Goal: Task Accomplishment & Management: Complete application form

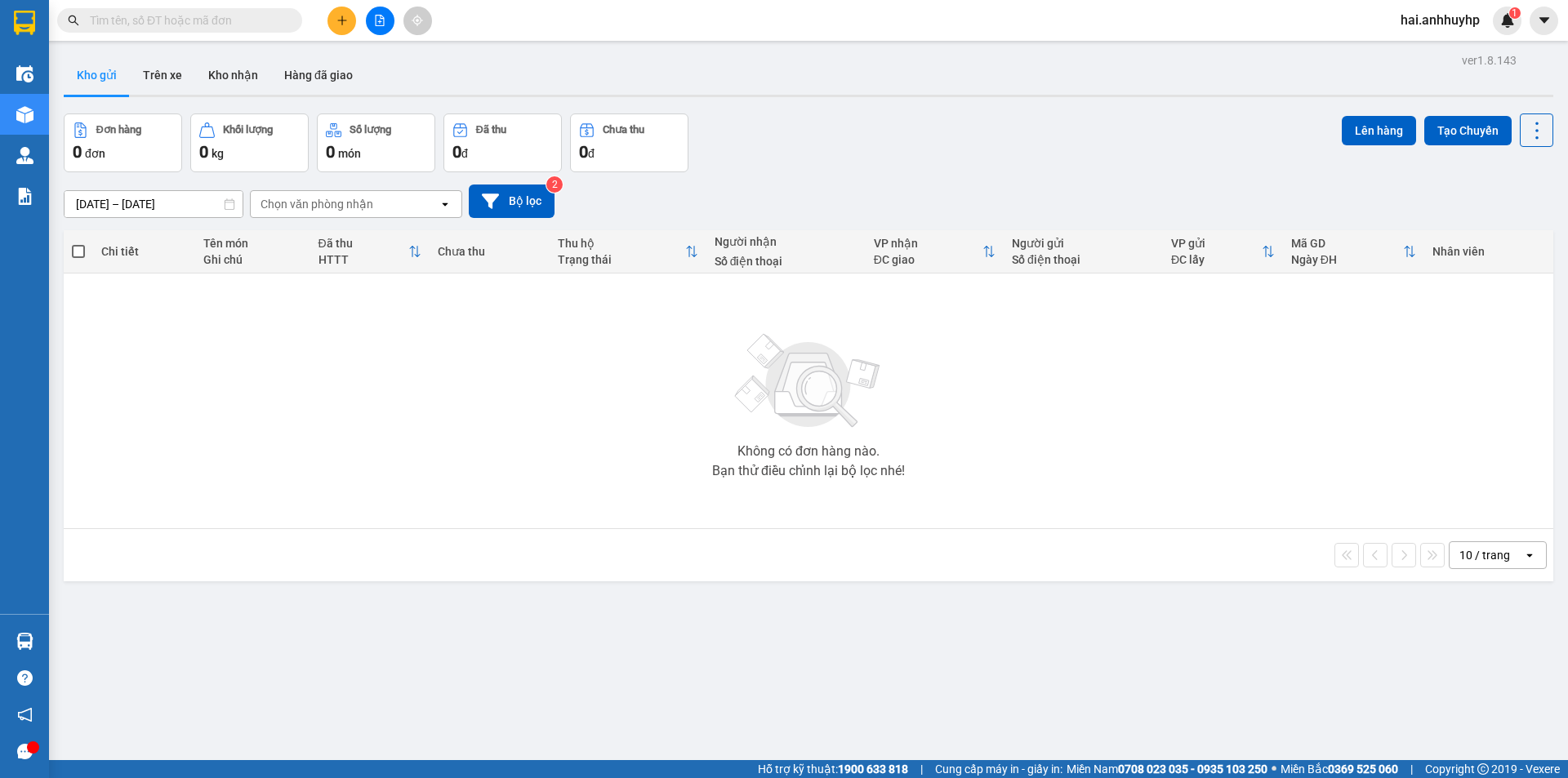
click at [332, 20] on button at bounding box center [342, 21] width 28 height 28
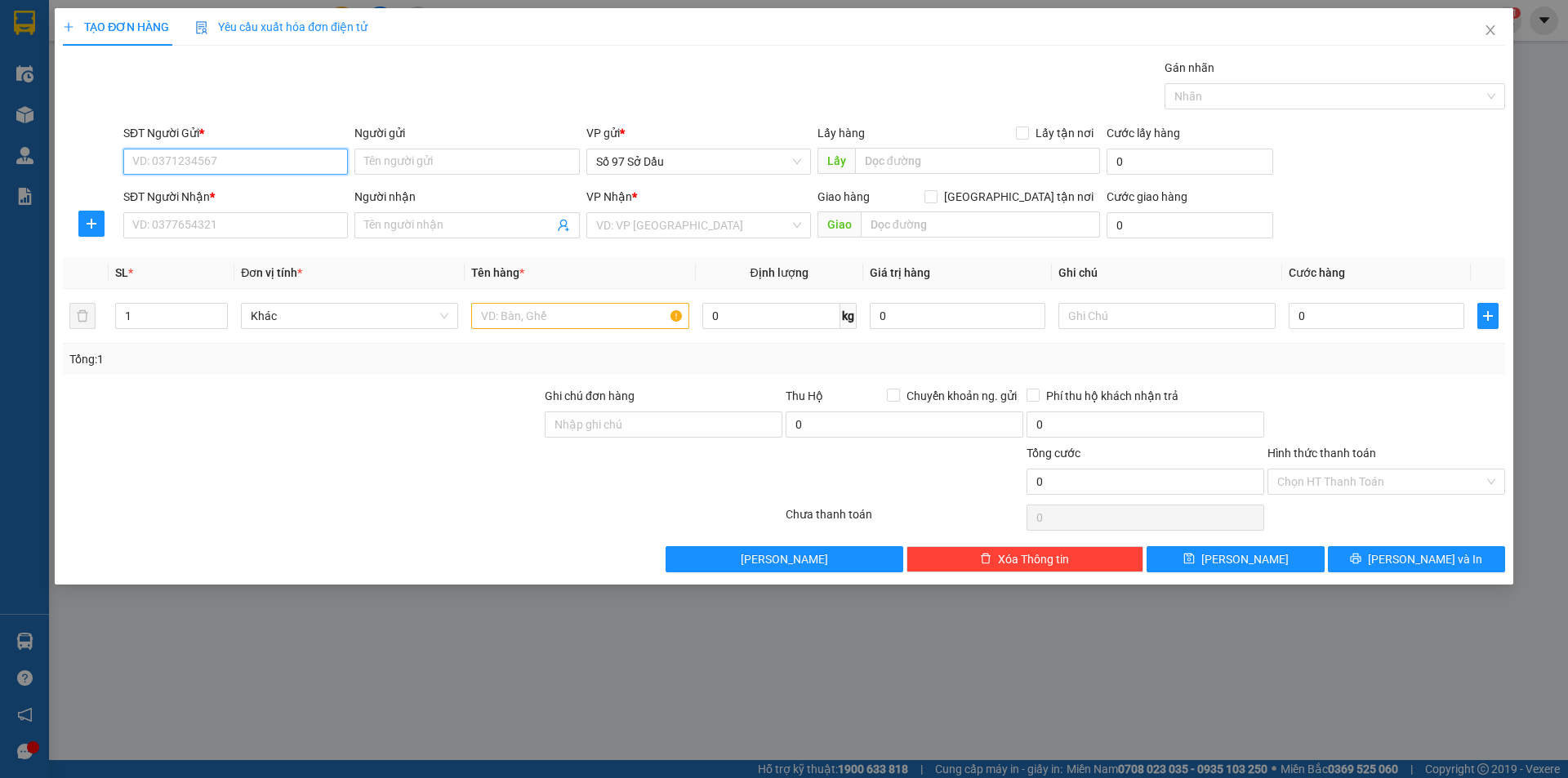
paste input "0964259839"
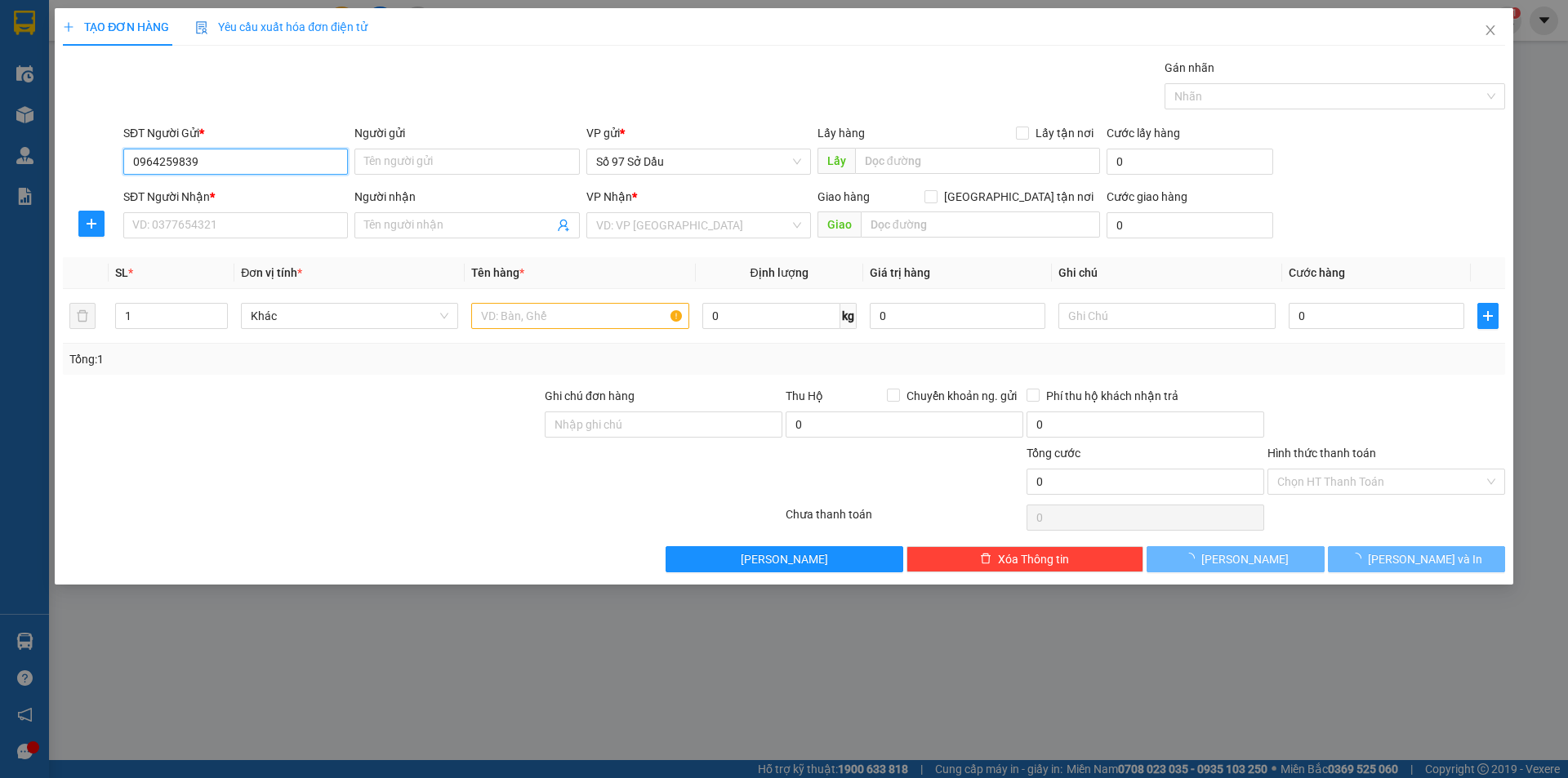
click at [151, 166] on input "0964259839" at bounding box center [235, 162] width 224 height 26
type input "0964259839"
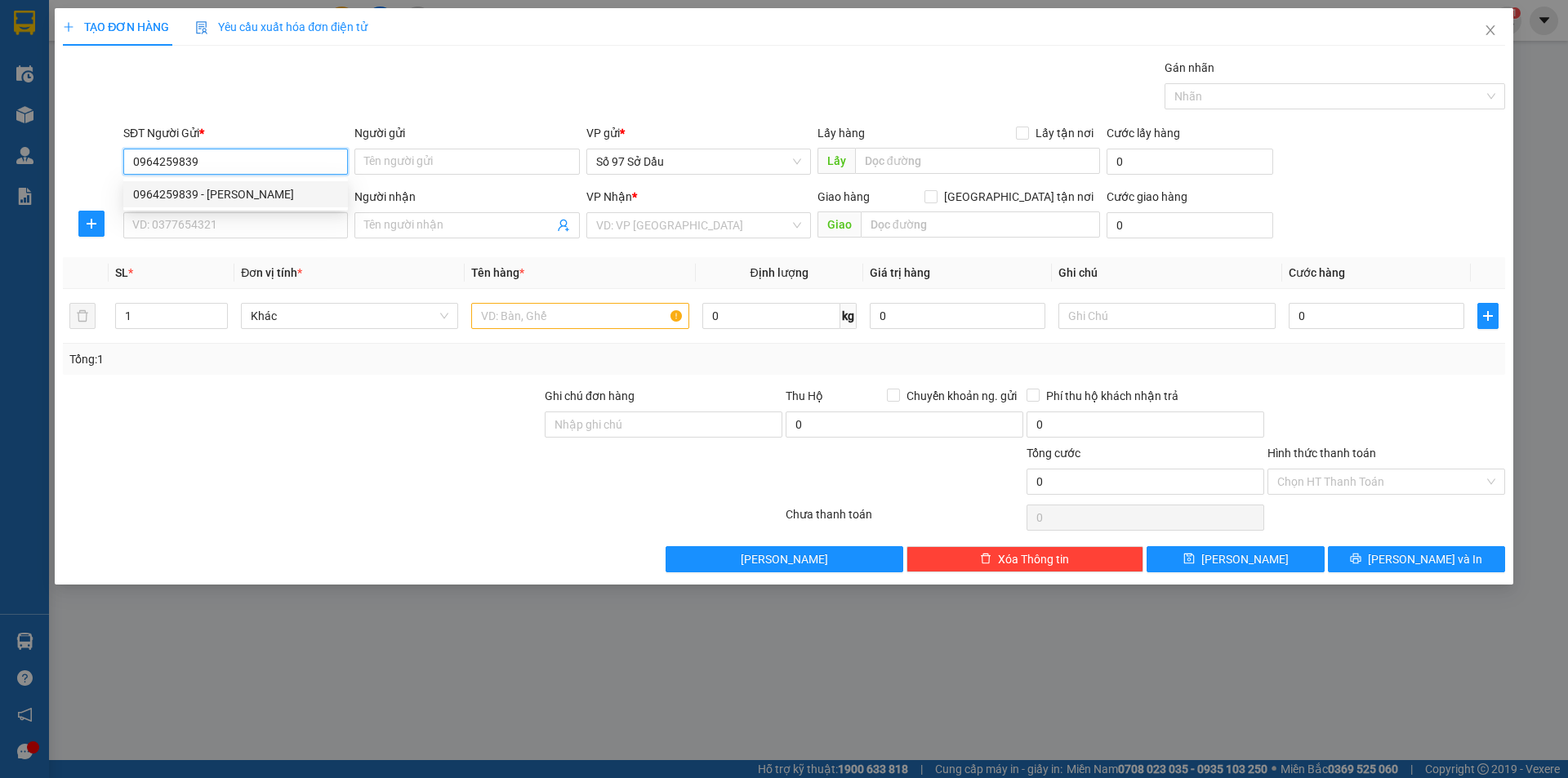
click at [209, 204] on div "0964259839 - chung" at bounding box center [235, 194] width 224 height 26
type input "chung"
type input "0964259839"
click at [217, 227] on input "SĐT Người Nhận *" at bounding box center [235, 225] width 224 height 26
click at [206, 256] on div "Transit Pickup Surcharge Ids Transit Deliver Surcharge Ids Transit Deliver Surc…" at bounding box center [784, 315] width 1442 height 513
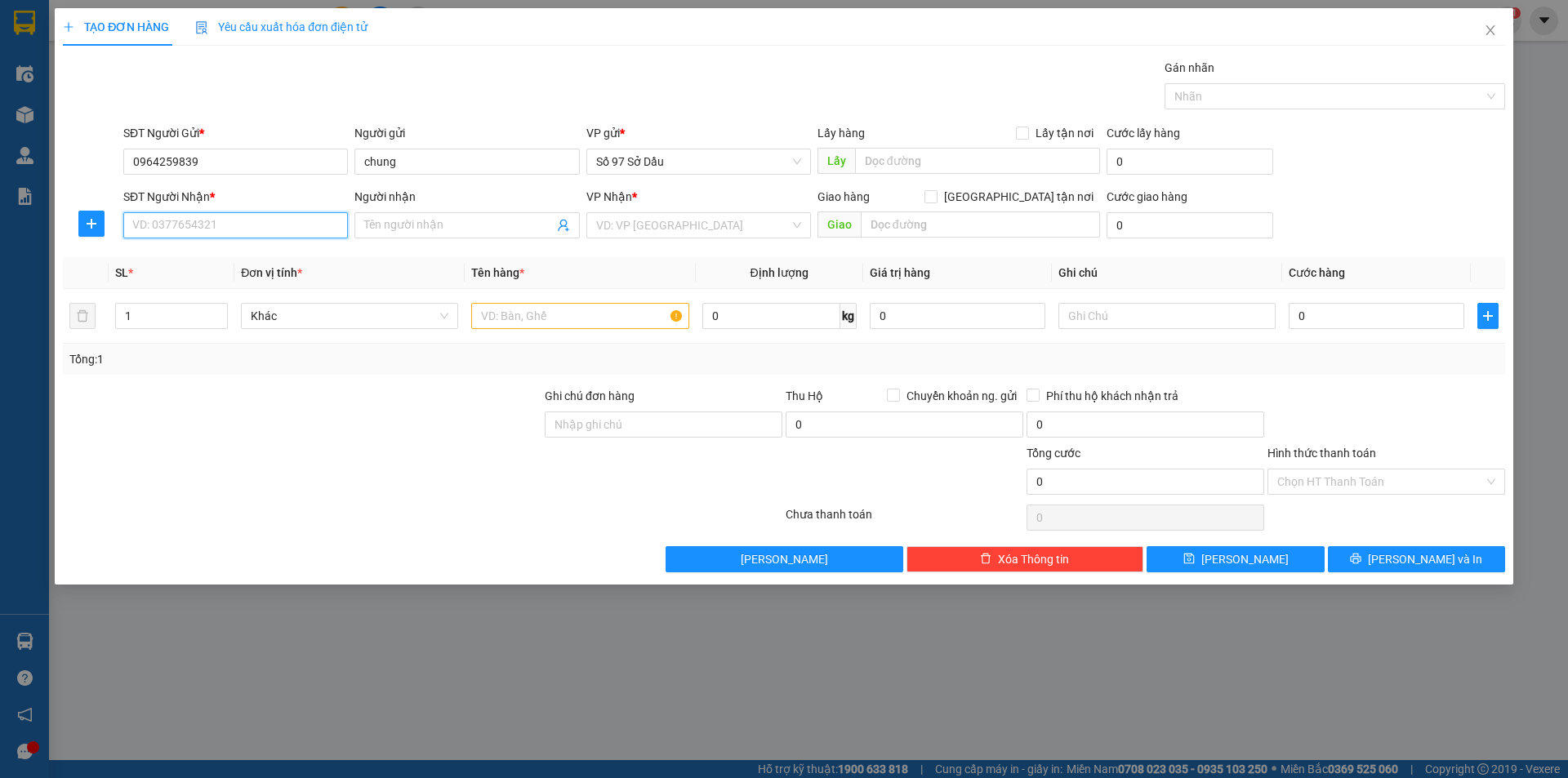
click at [202, 217] on input "SĐT Người Nhận *" at bounding box center [235, 225] width 224 height 26
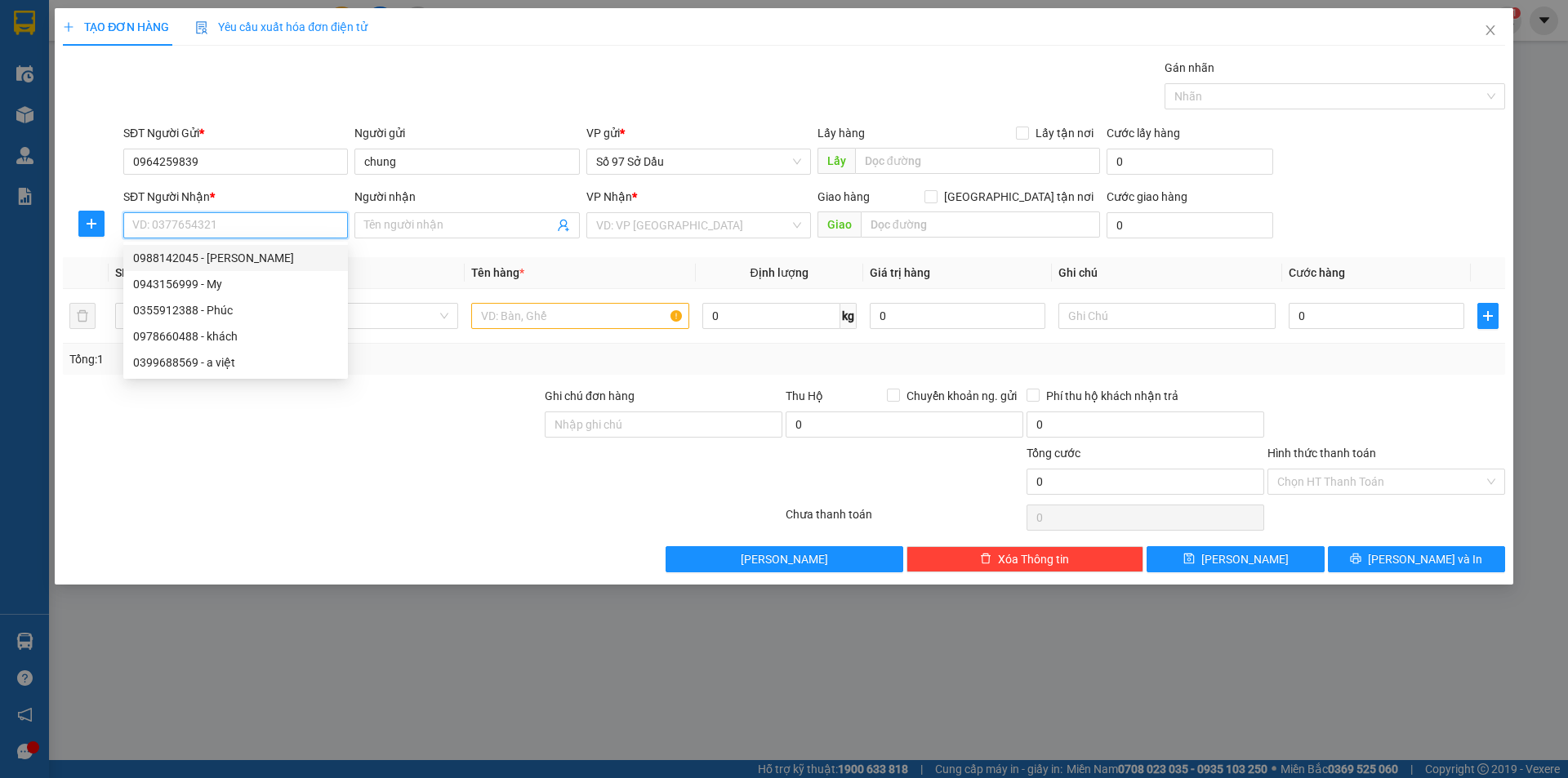
click at [195, 254] on div "0988142045 - quỳnh" at bounding box center [235, 257] width 205 height 18
type input "0988142045"
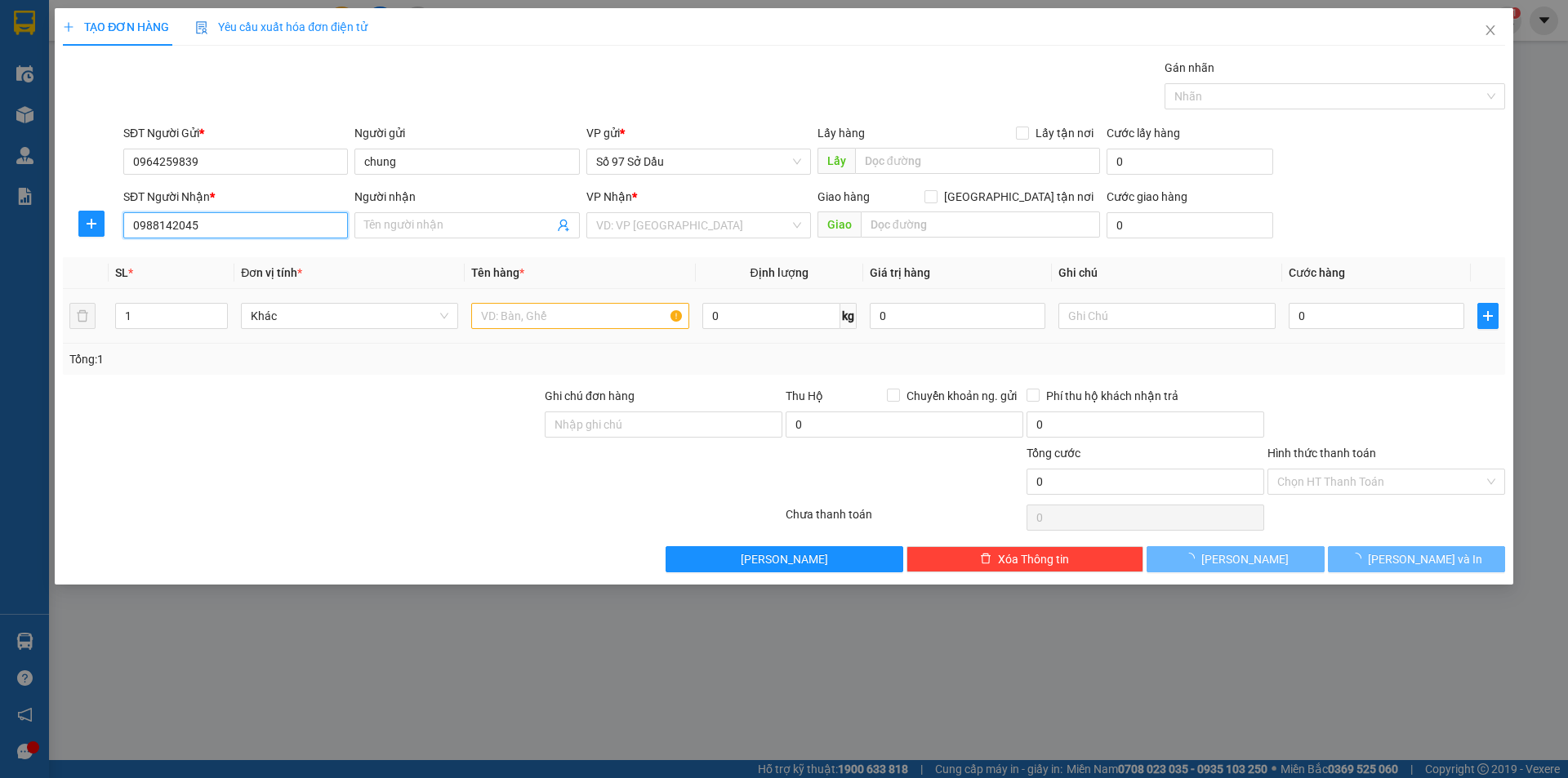
type input "quỳnh"
checkbox input "true"
type input "92 P. Trần Vỹ, Mai Dịch, Cầu Giấy, Hà Nội, Việt Nam"
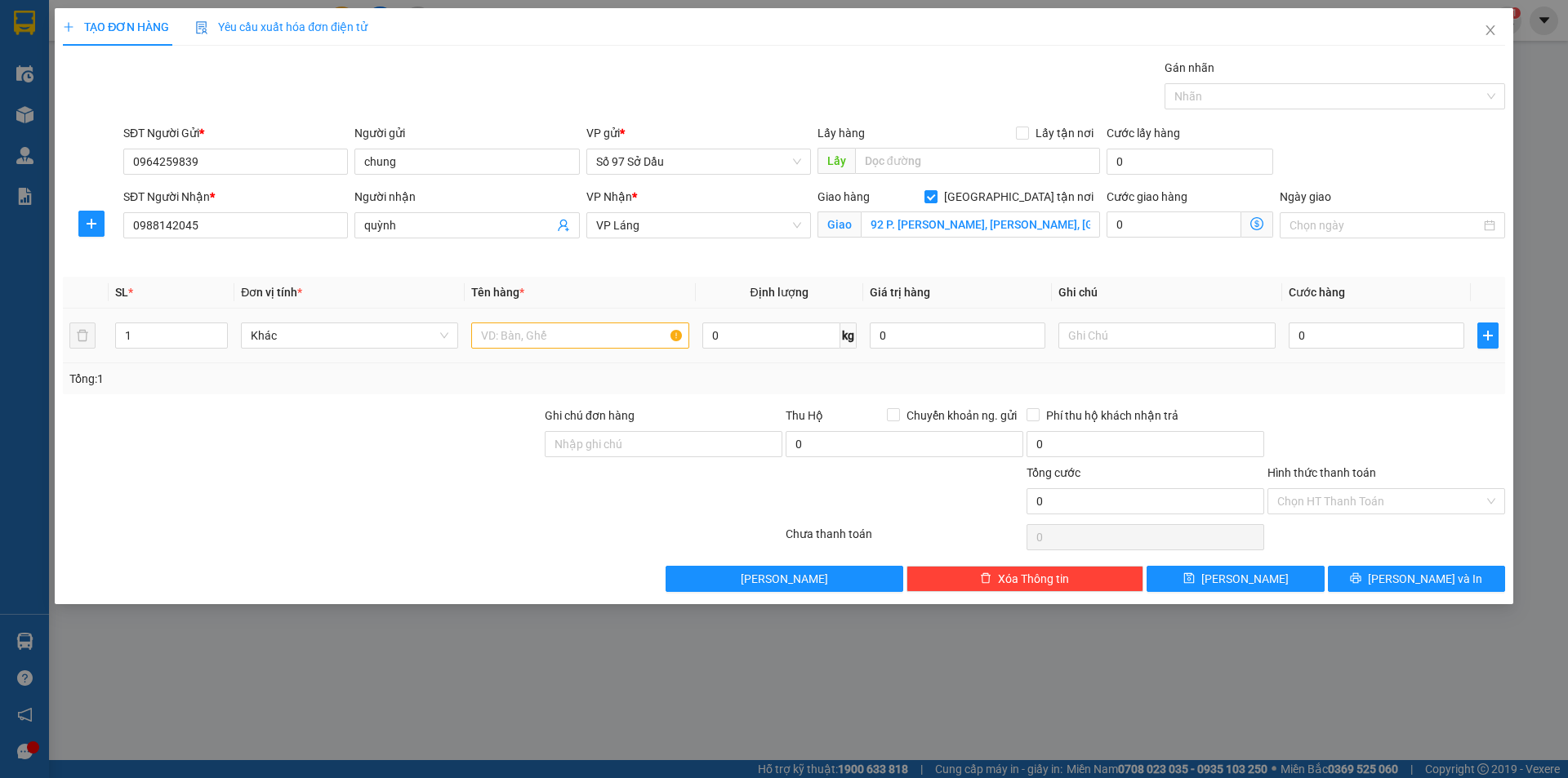
click at [604, 319] on div at bounding box center [579, 335] width 218 height 33
click at [603, 333] on input "text" at bounding box center [579, 336] width 218 height 26
type input "thùng"
click at [1256, 224] on icon "dollar-circle" at bounding box center [1257, 224] width 13 height 13
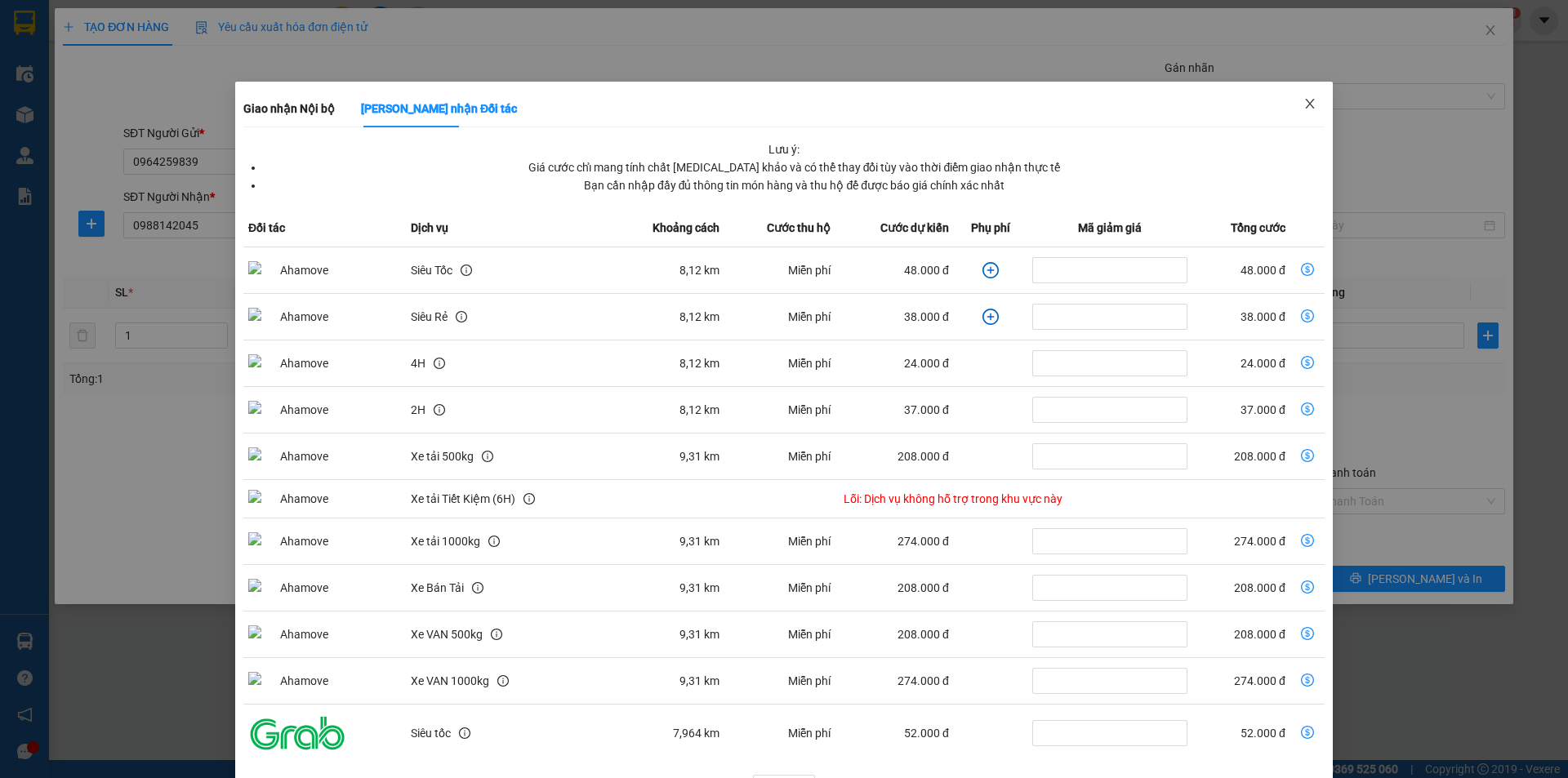
click at [1303, 103] on icon "close" at bounding box center [1310, 104] width 13 height 13
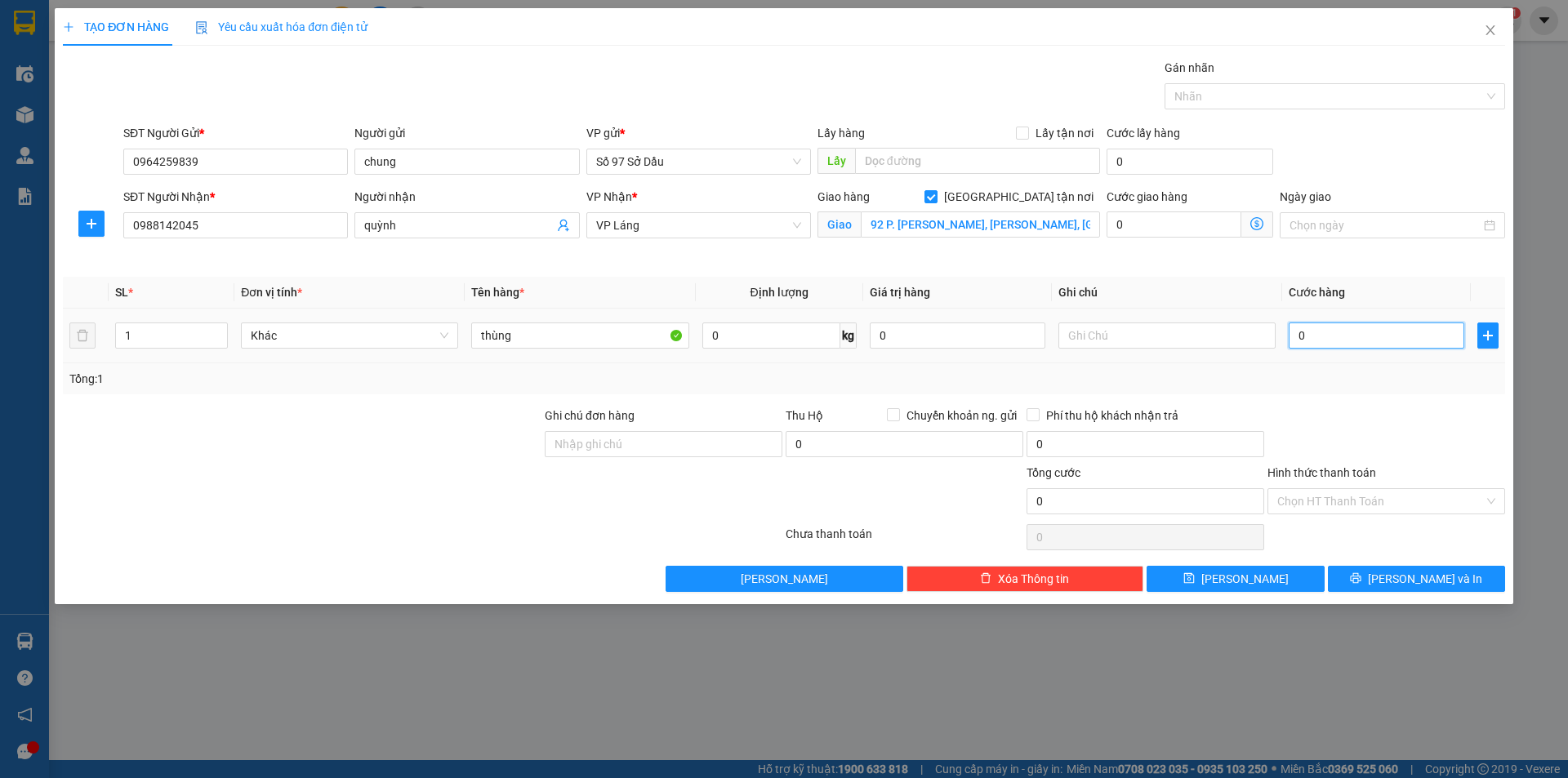
click at [1388, 348] on input "0" at bounding box center [1376, 336] width 175 height 26
type input "1"
type input "12"
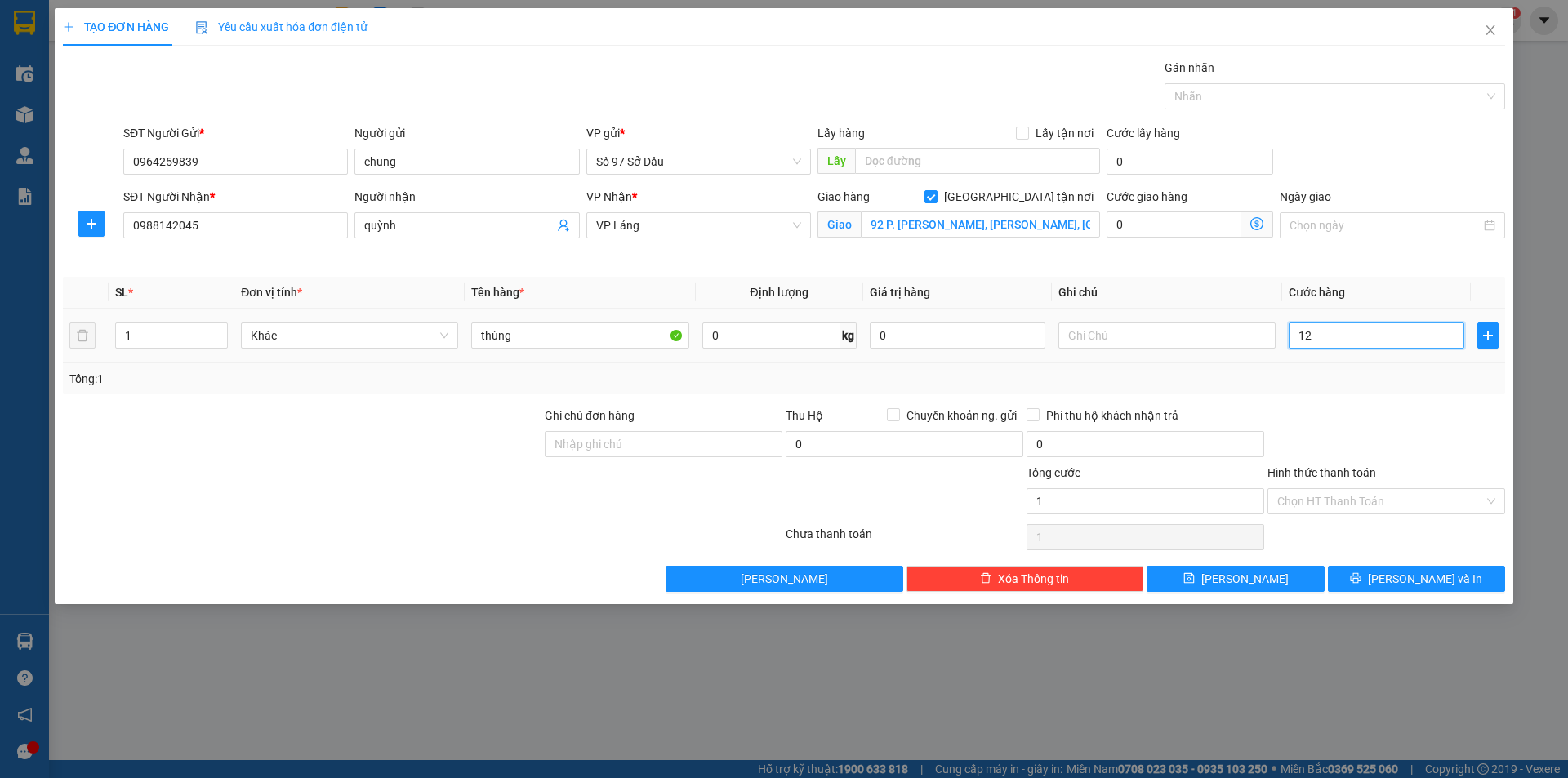
type input "12"
type input "120"
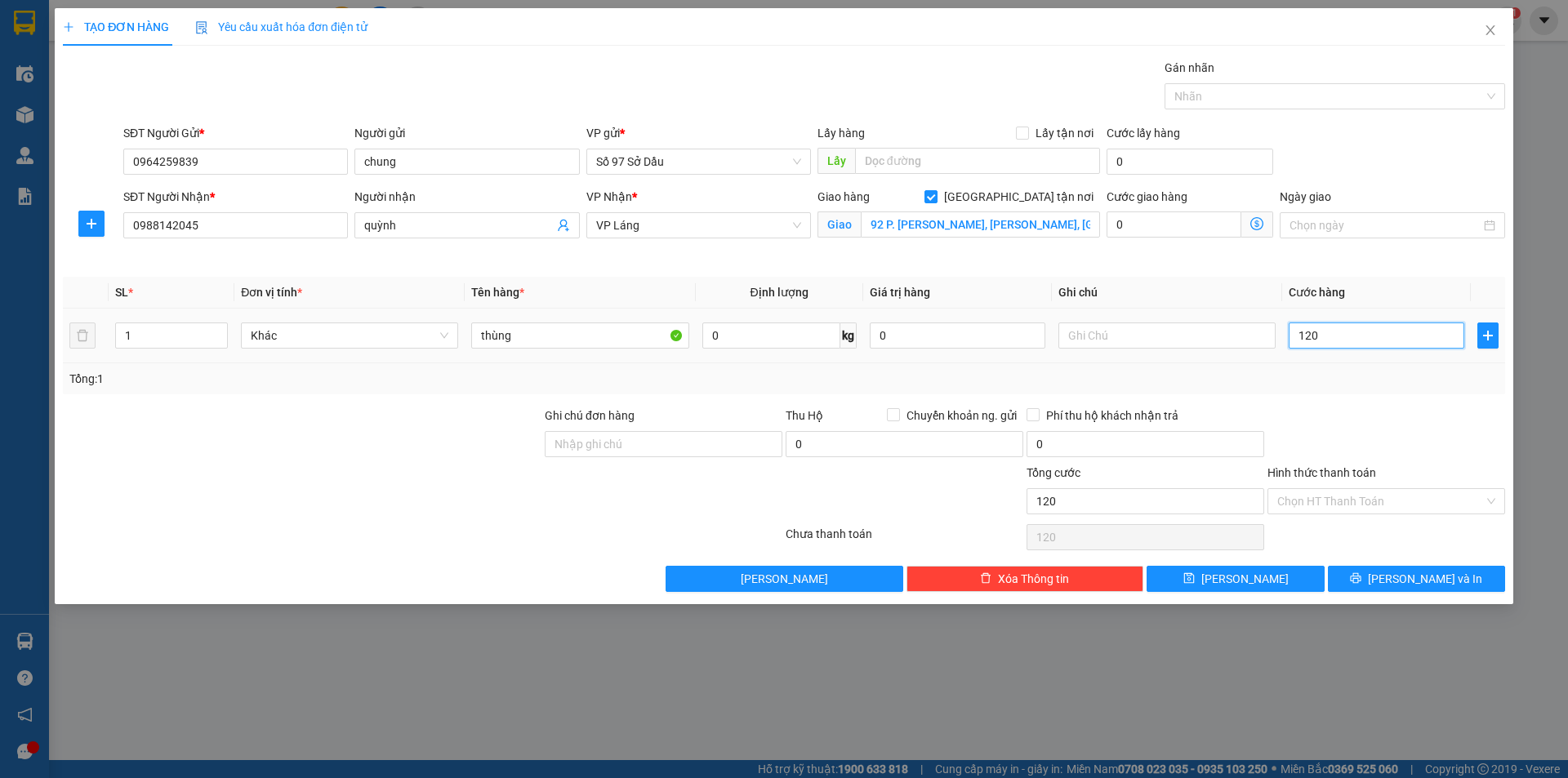
type input "1.200"
type input "12.000"
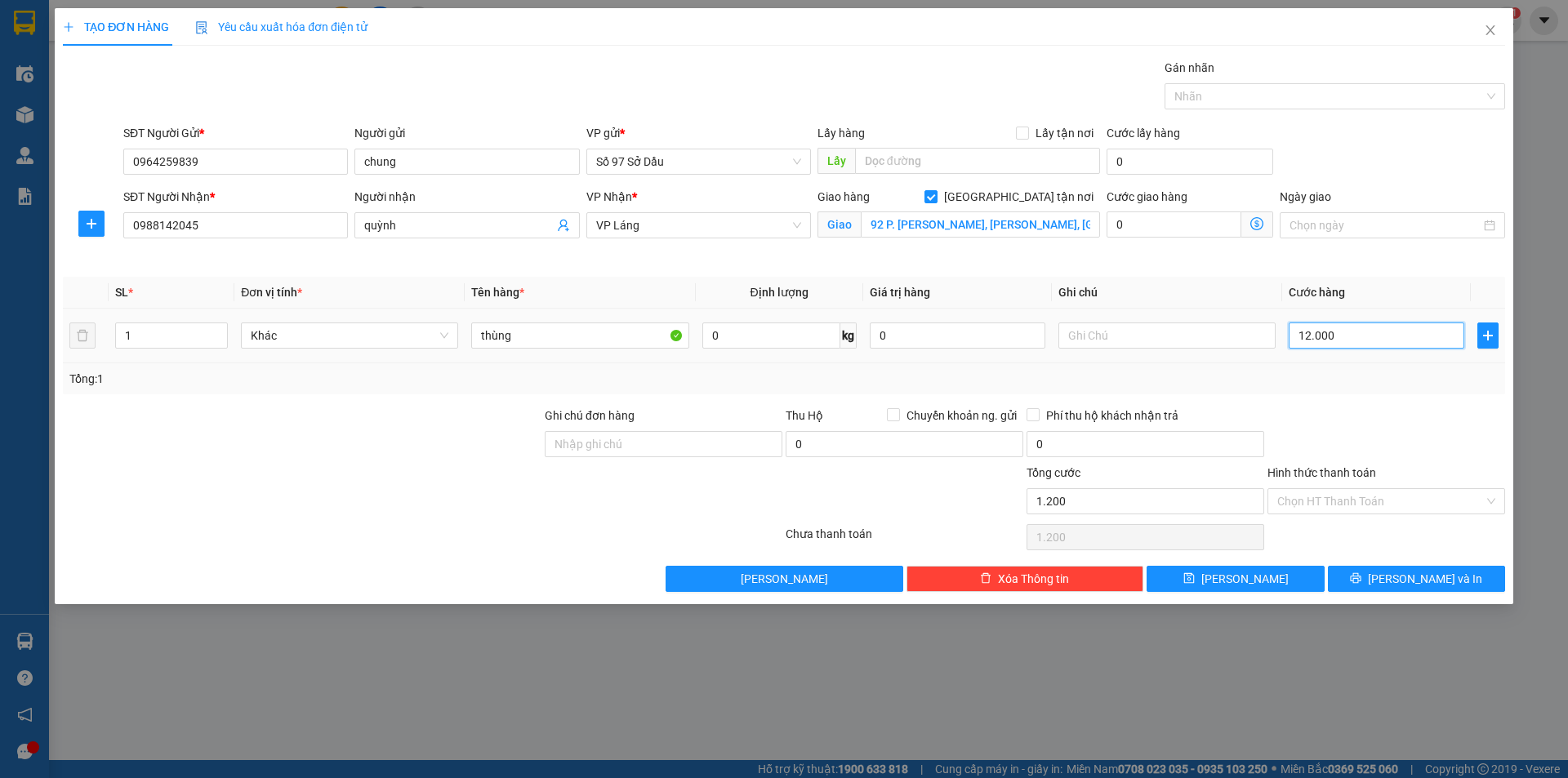
type input "12.000"
type input "120.000"
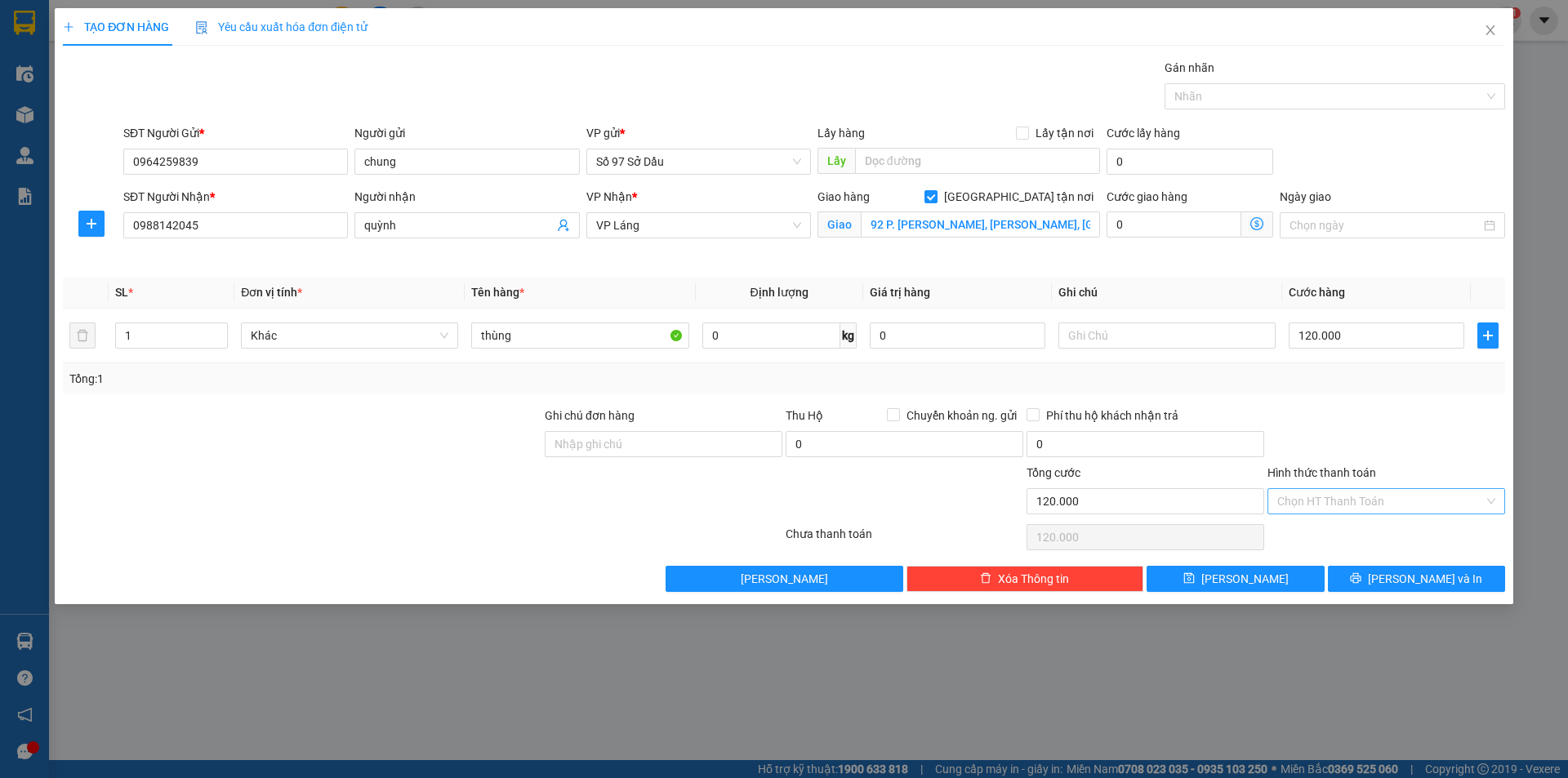
click at [1358, 506] on input "Hình thức thanh toán" at bounding box center [1380, 501] width 206 height 24
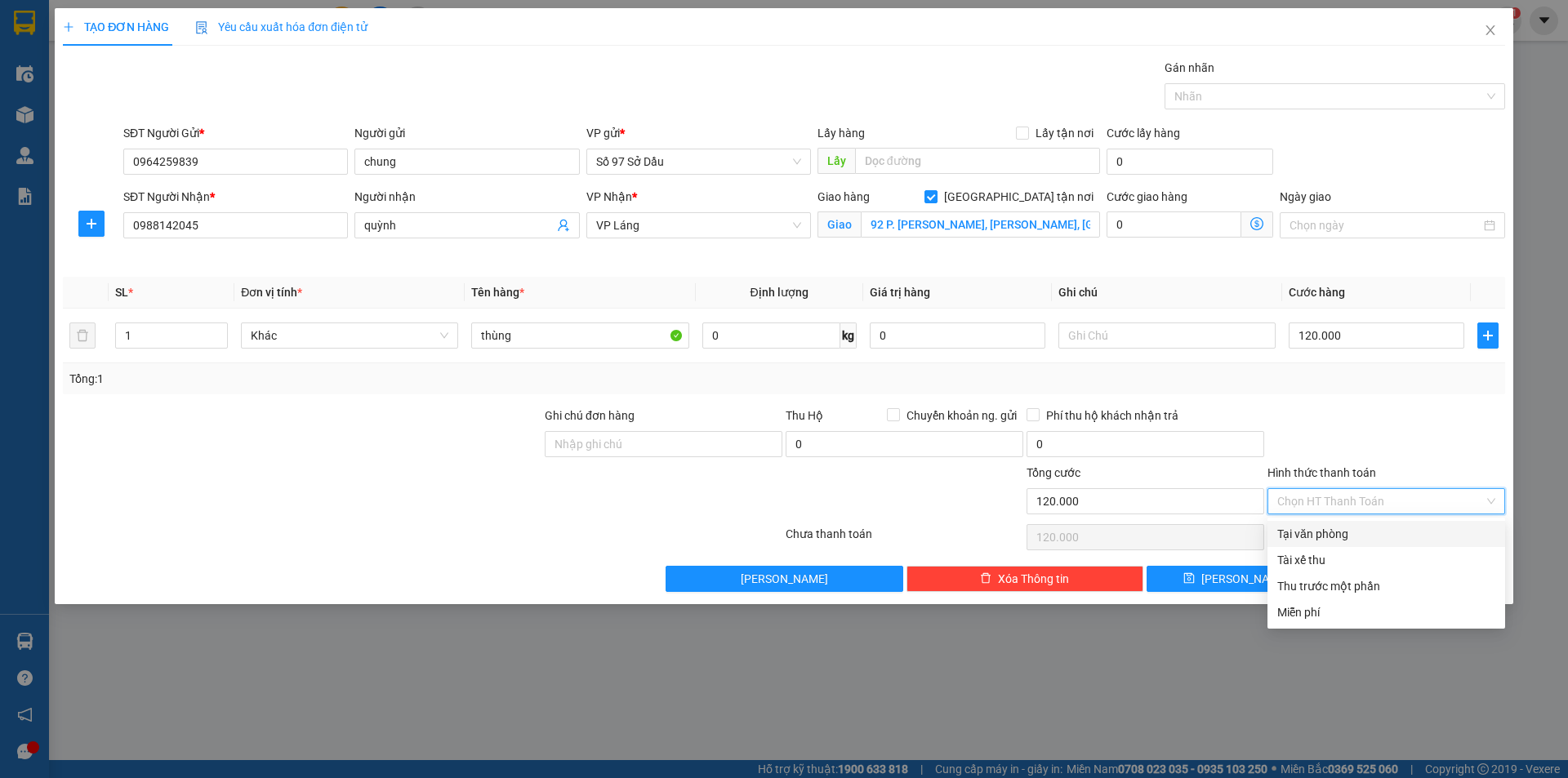
click at [1348, 531] on div "Tại văn phòng" at bounding box center [1386, 534] width 218 height 18
type input "0"
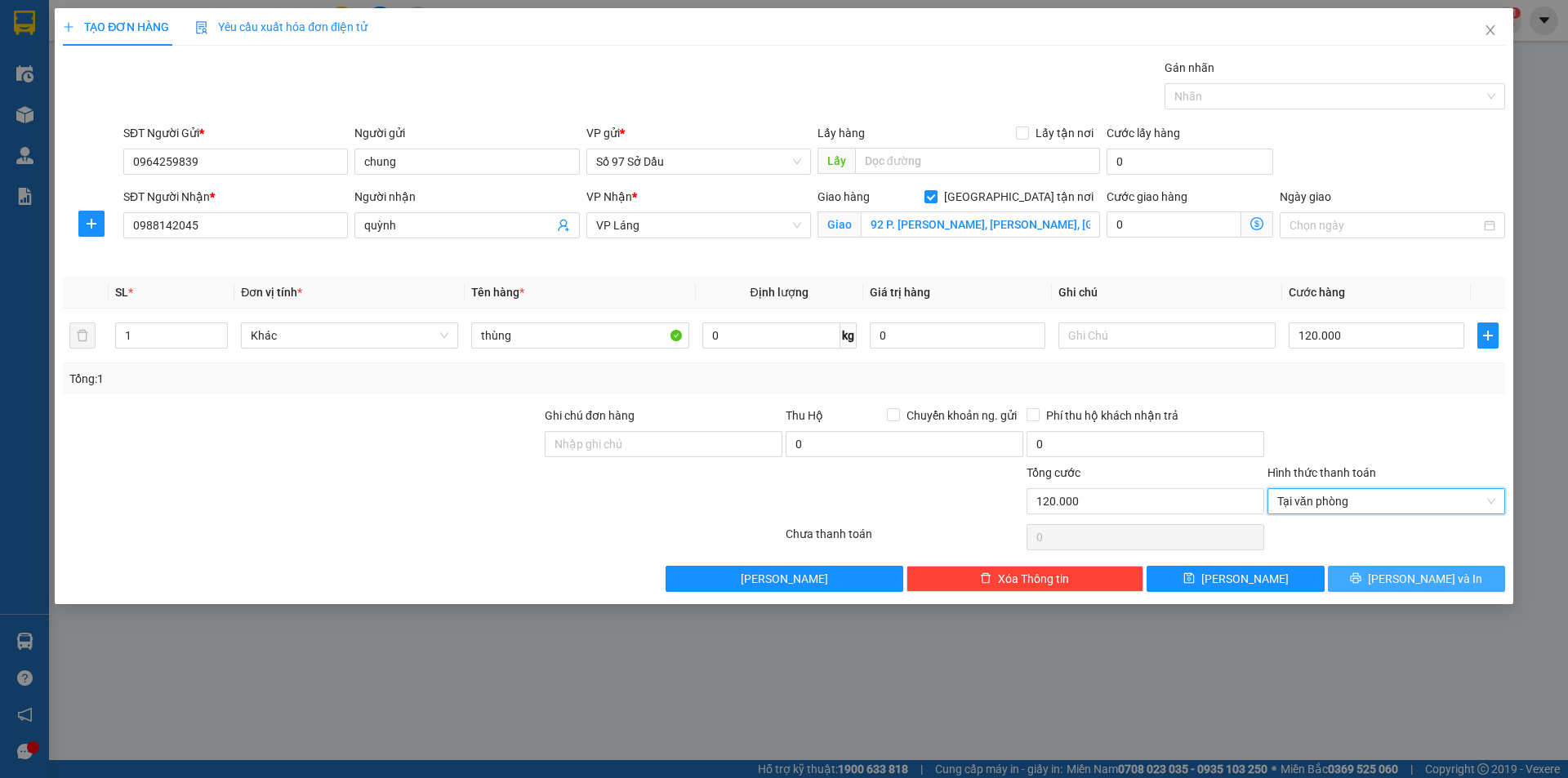
click at [1403, 577] on span "Lưu và In" at bounding box center [1424, 578] width 114 height 18
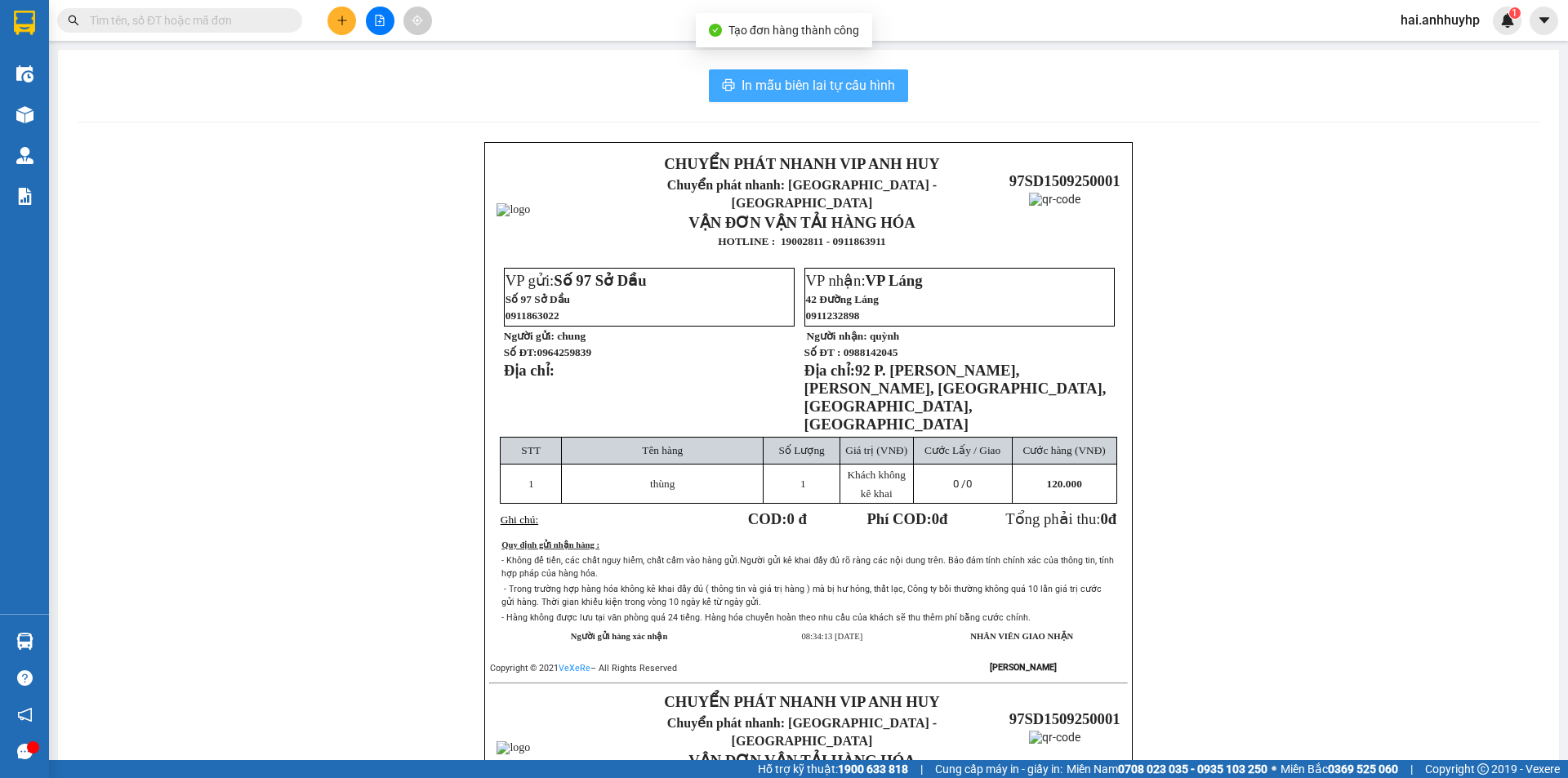
click at [827, 78] on span "In mẫu biên lai tự cấu hình" at bounding box center [817, 86] width 154 height 21
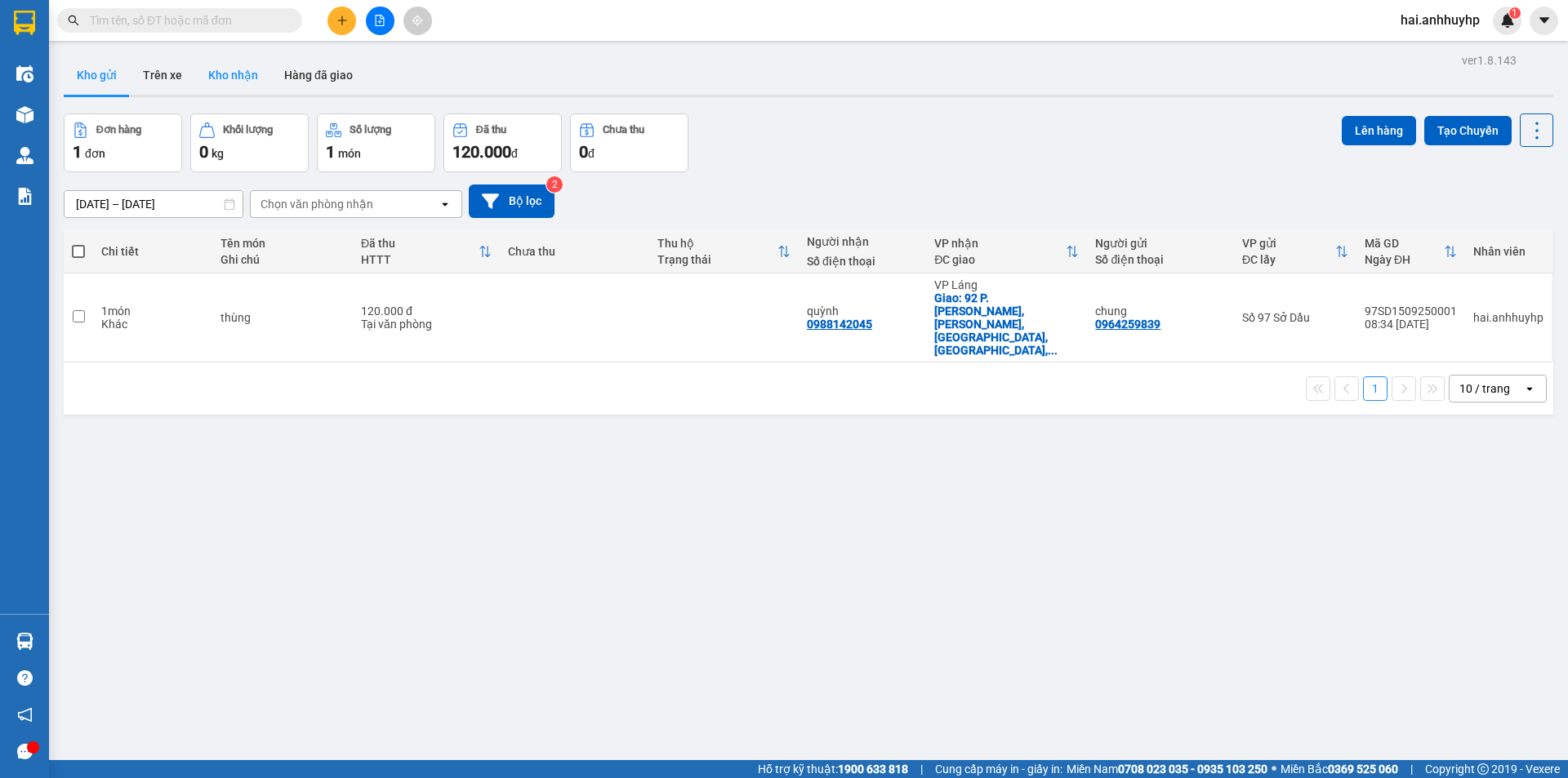
click at [224, 70] on button "Kho nhận" at bounding box center [233, 75] width 76 height 40
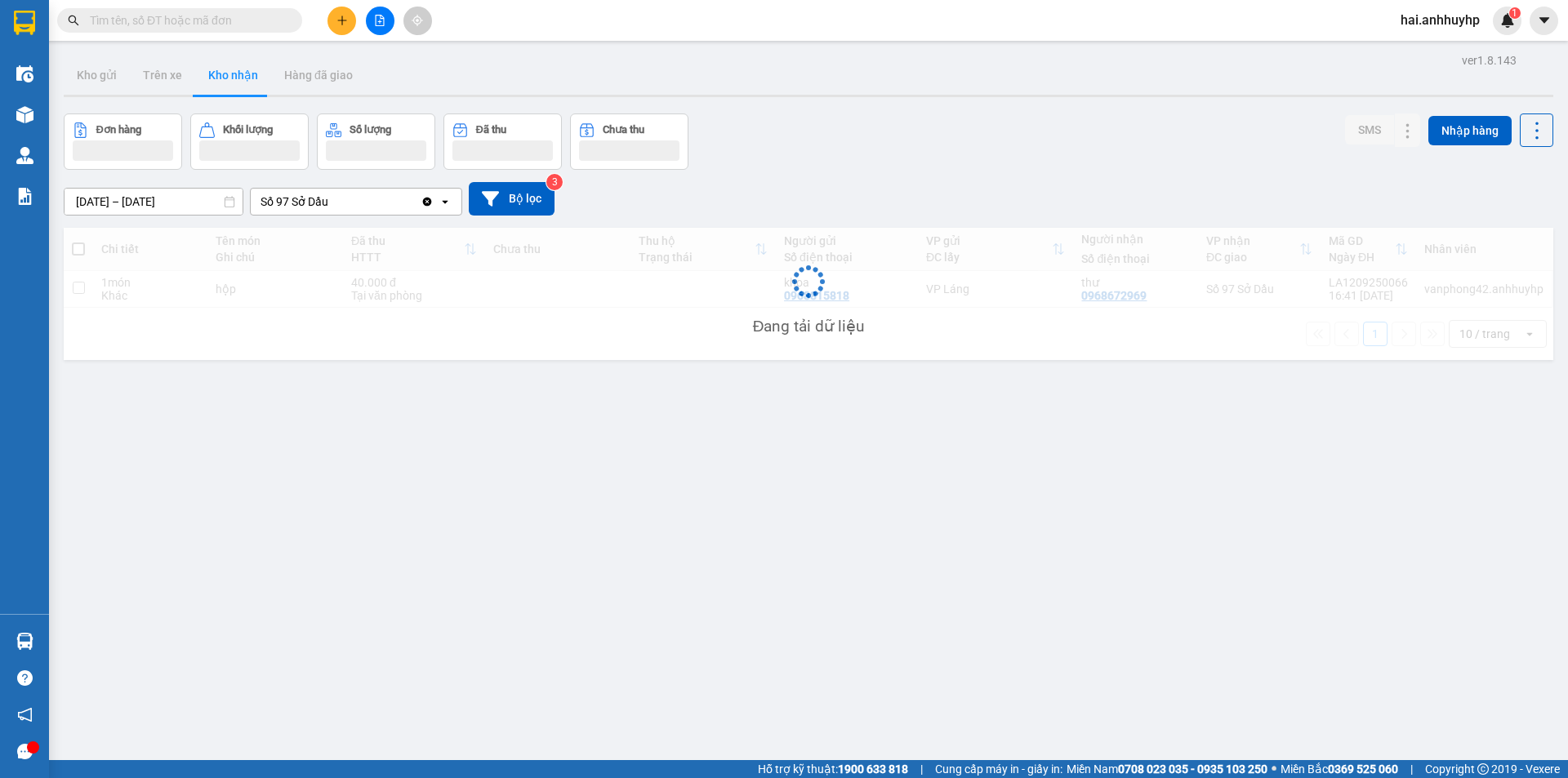
click at [424, 201] on icon "Clear value" at bounding box center [428, 202] width 13 height 13
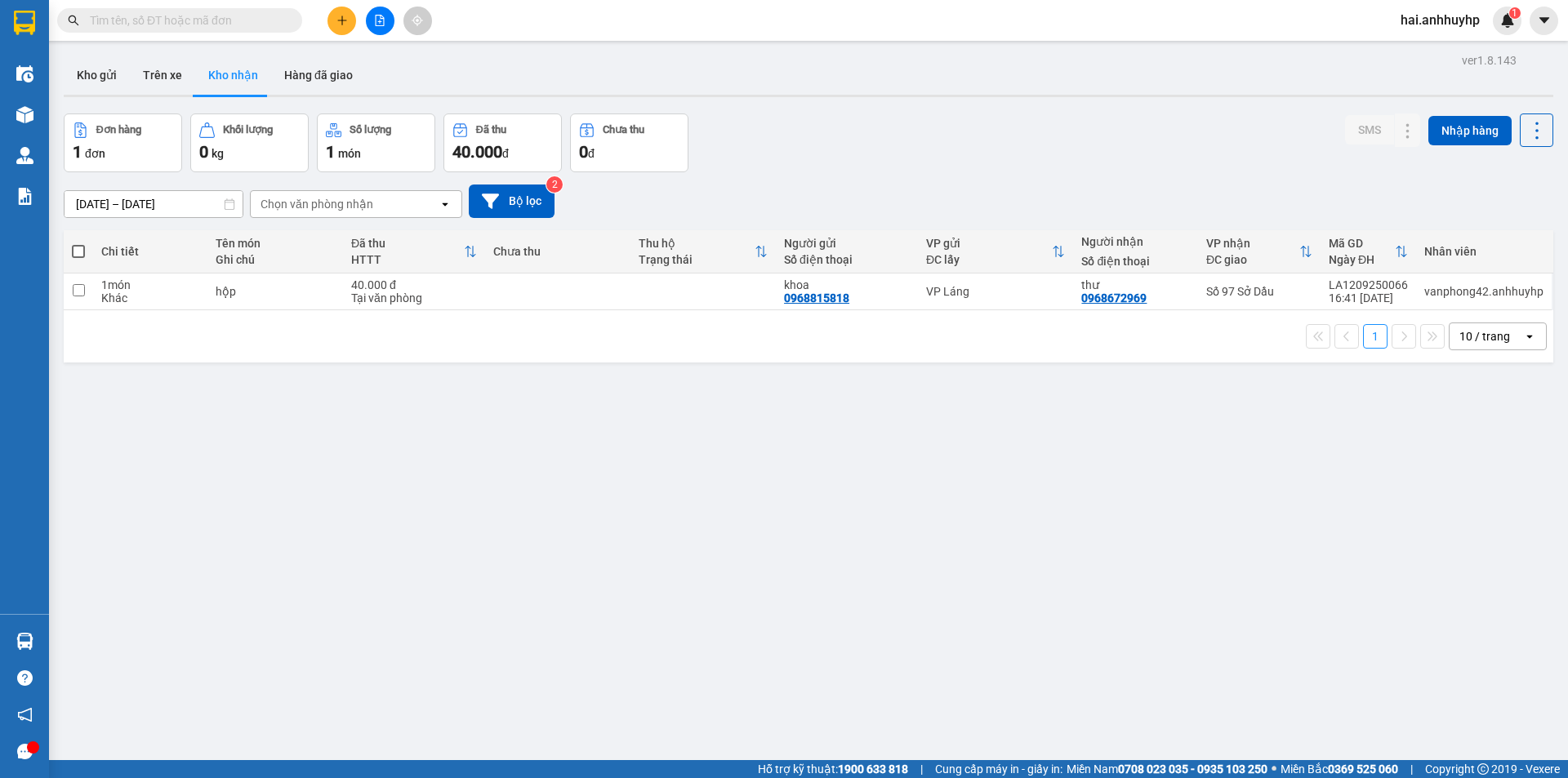
click at [351, 197] on div "Chọn văn phòng nhận" at bounding box center [317, 203] width 113 height 16
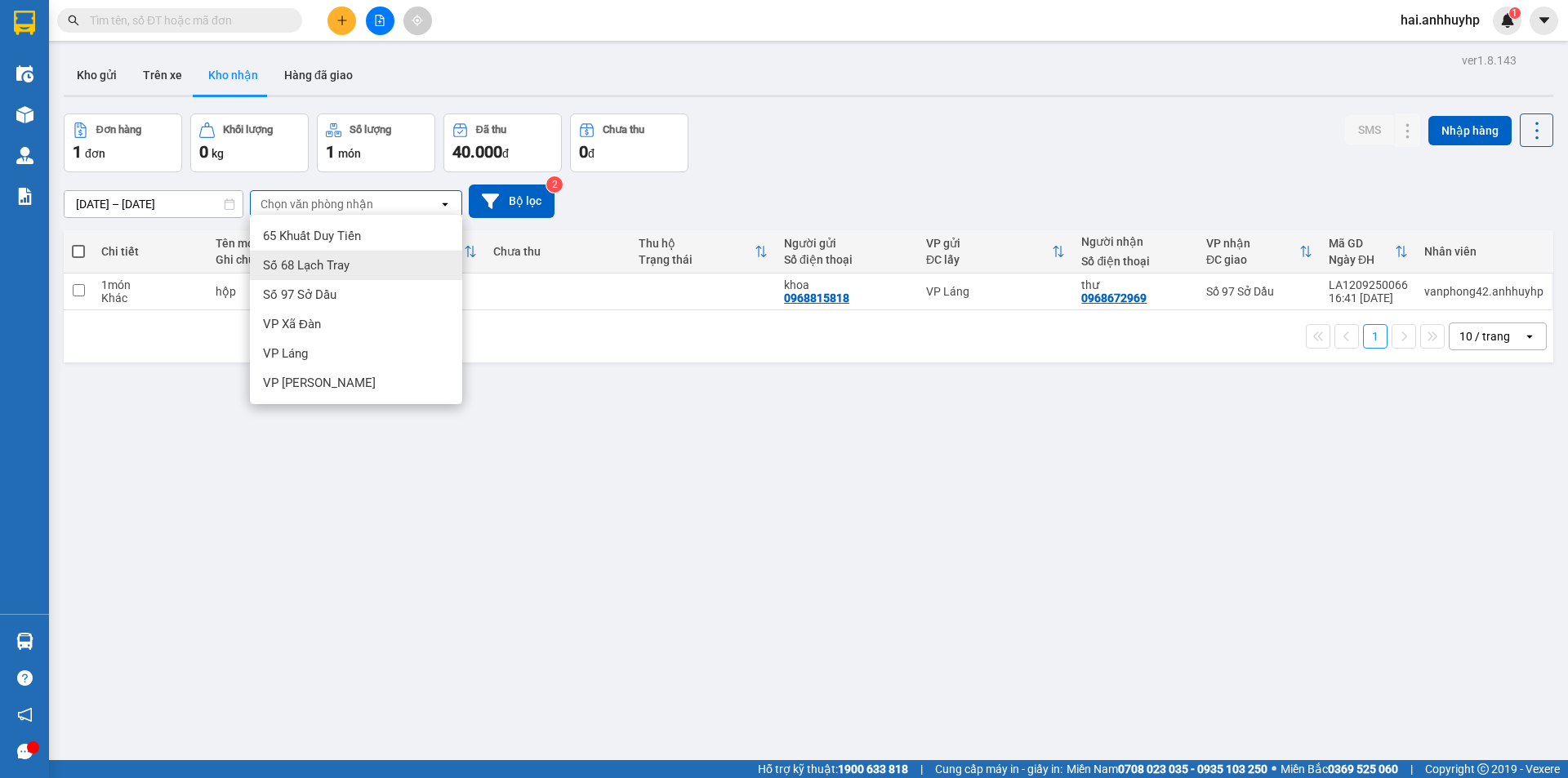
click at [309, 266] on span "Số 68 Lạch Tray" at bounding box center [306, 265] width 87 height 16
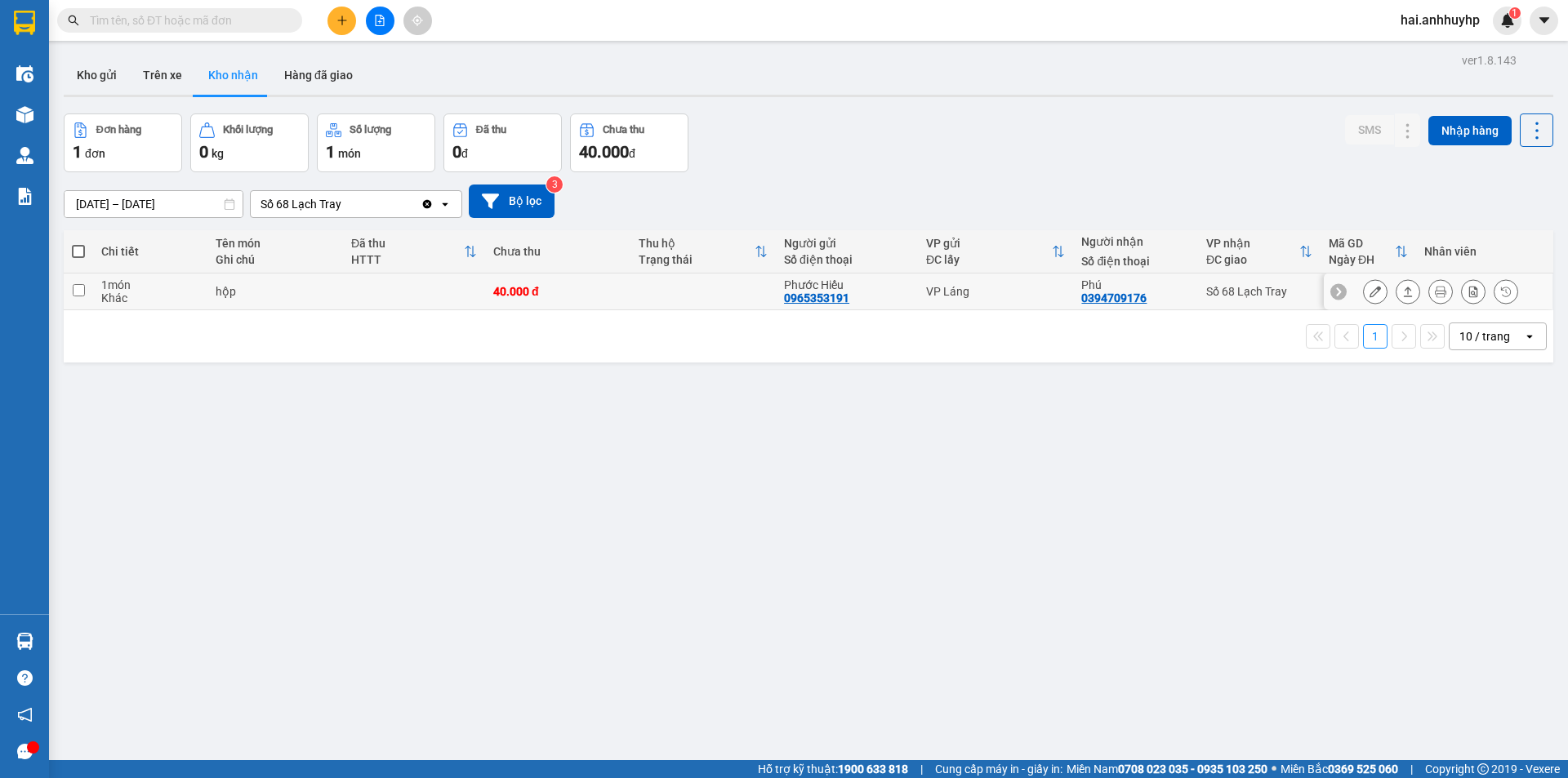
click at [83, 285] on input "checkbox" at bounding box center [78, 290] width 12 height 12
checkbox input "true"
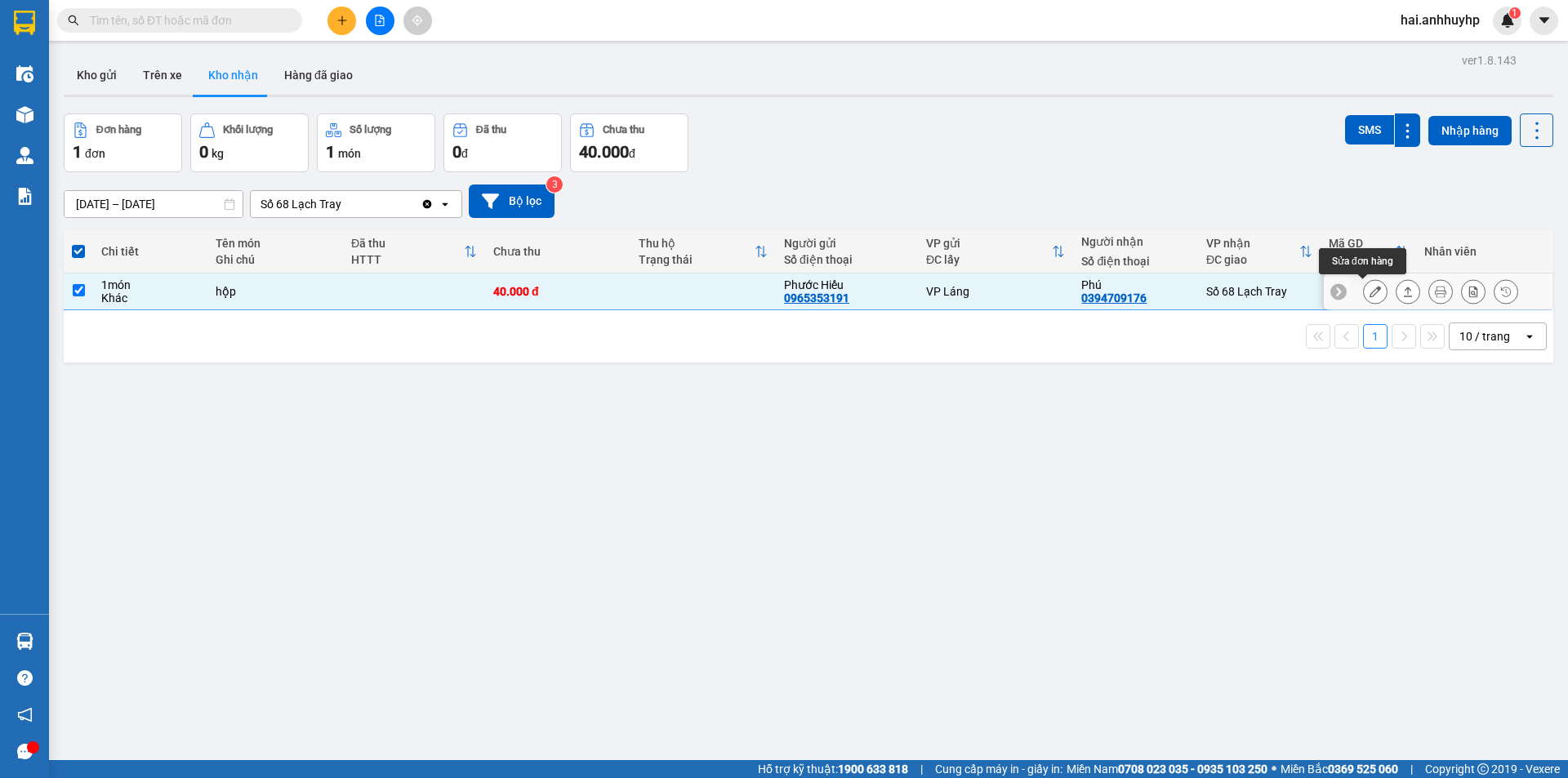
click at [1366, 284] on button at bounding box center [1375, 292] width 23 height 28
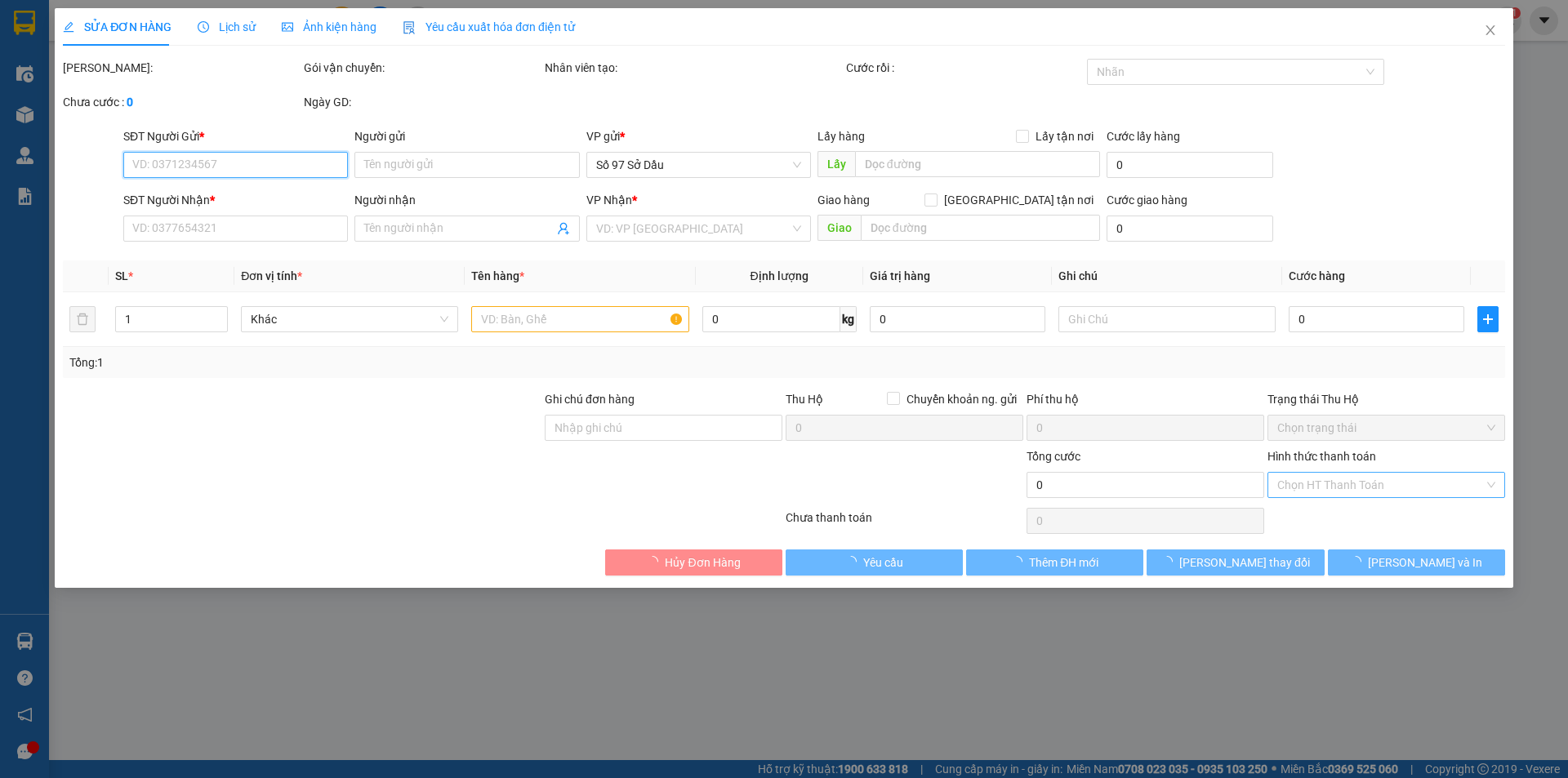
type input "0965353191"
type input "Phước Hiếu"
type input "0394709176"
type input "Phú"
type input "40.000"
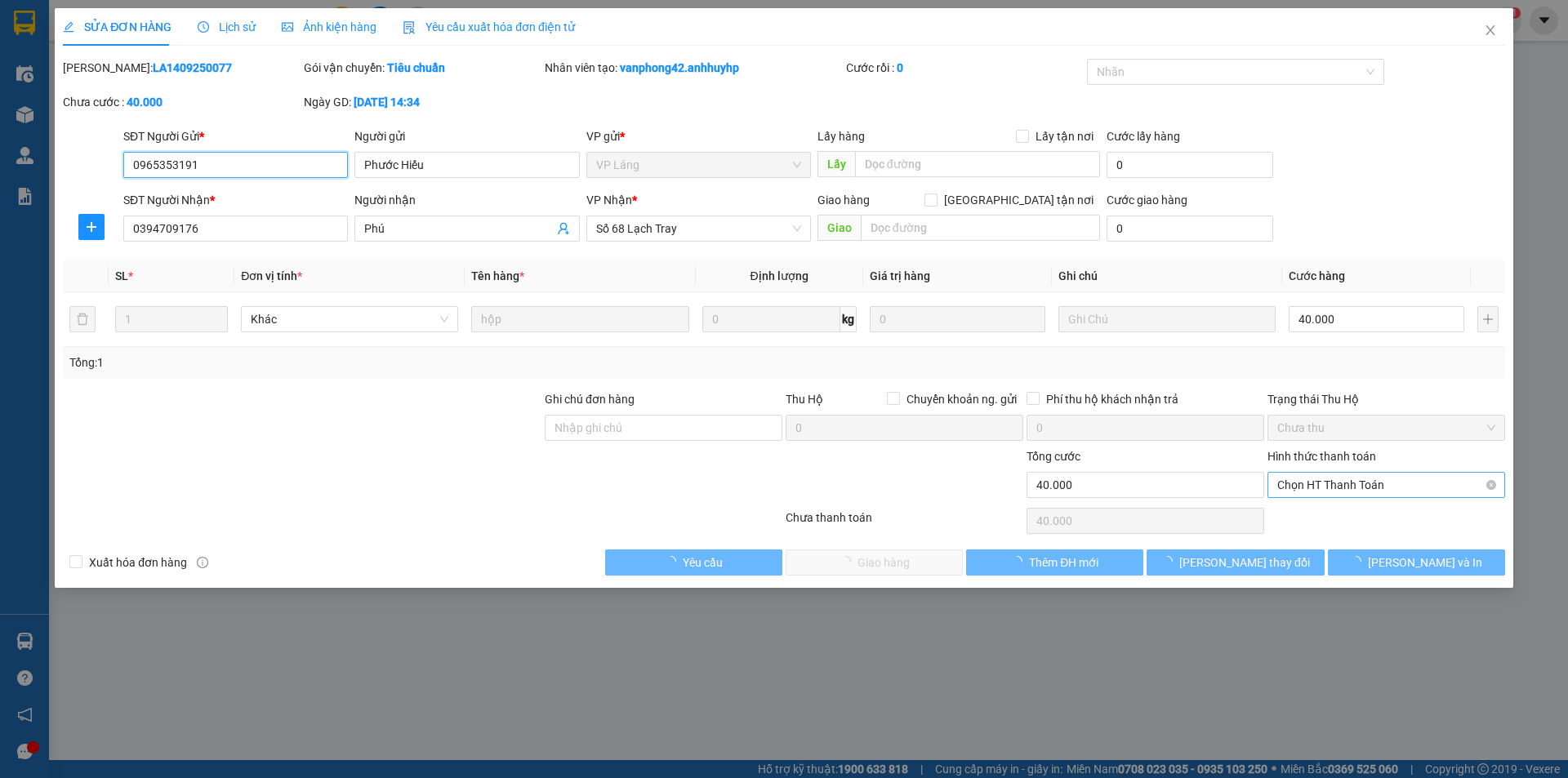
click at [1340, 486] on span "Chọn HT Thanh Toán" at bounding box center [1386, 485] width 218 height 24
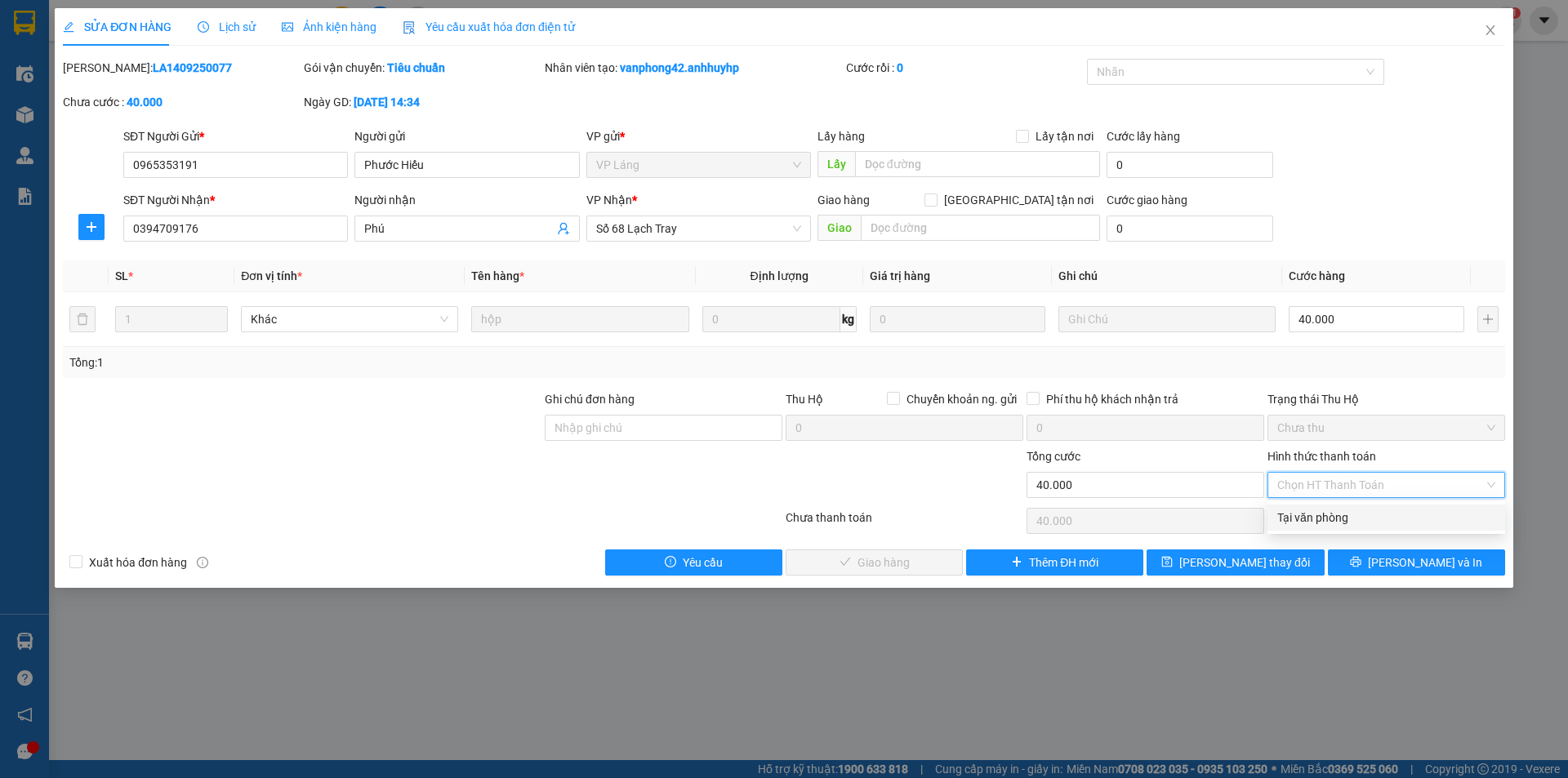
click at [1325, 521] on div "Tại văn phòng" at bounding box center [1386, 517] width 218 height 18
type input "0"
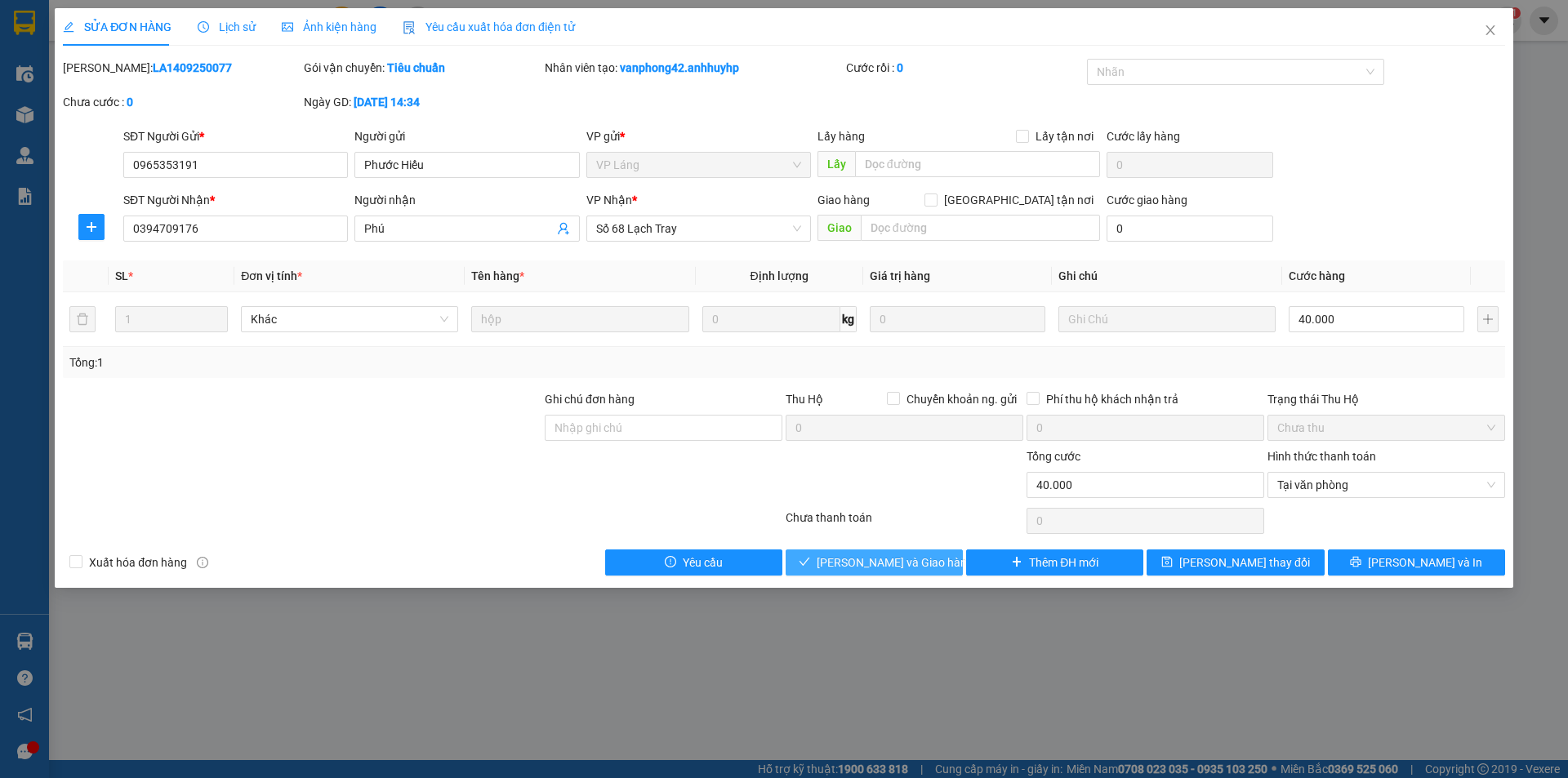
click at [835, 559] on button "Lưu và Giao hàng" at bounding box center [874, 563] width 177 height 26
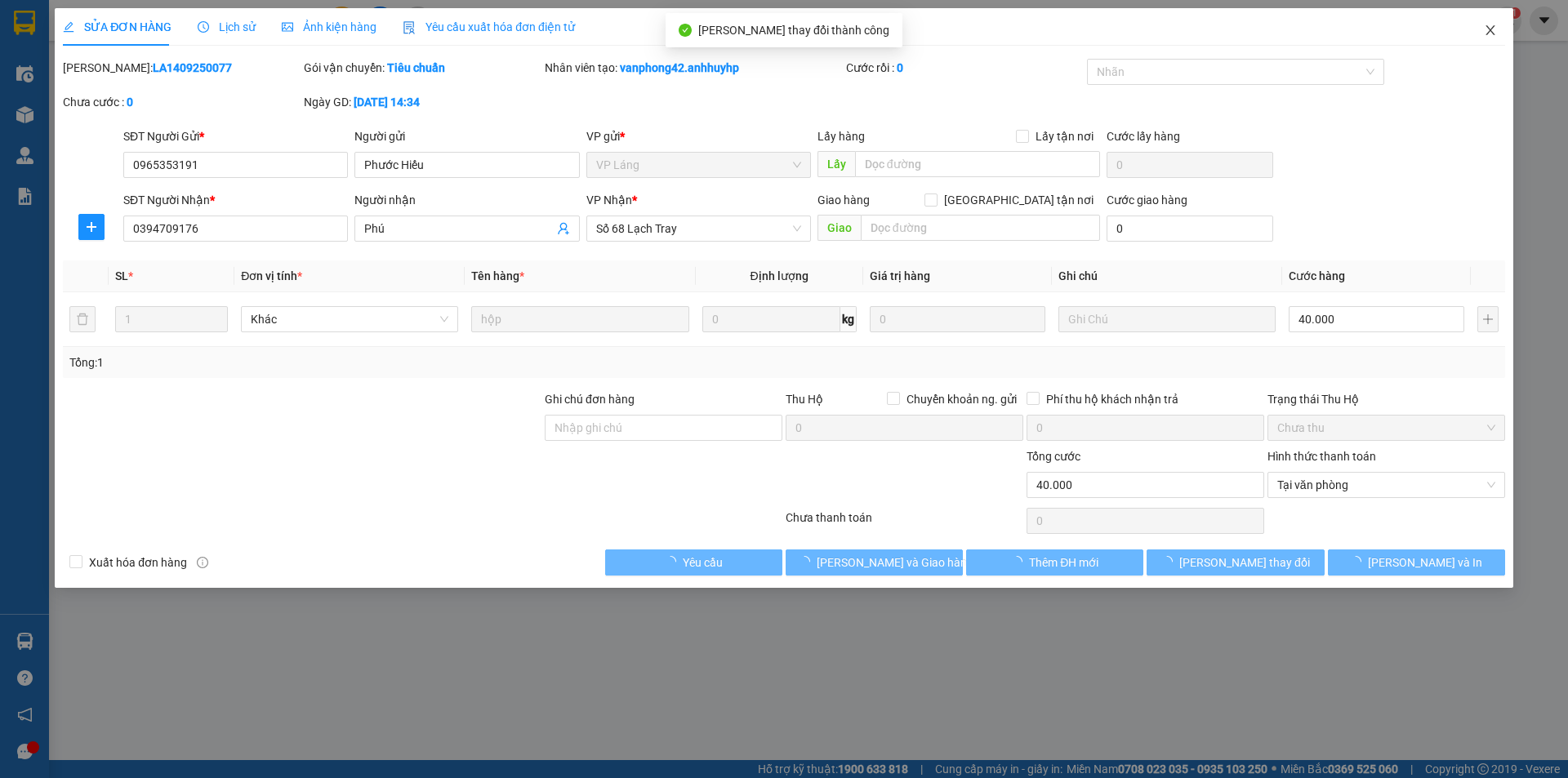
click at [1495, 30] on icon "close" at bounding box center [1491, 30] width 13 height 13
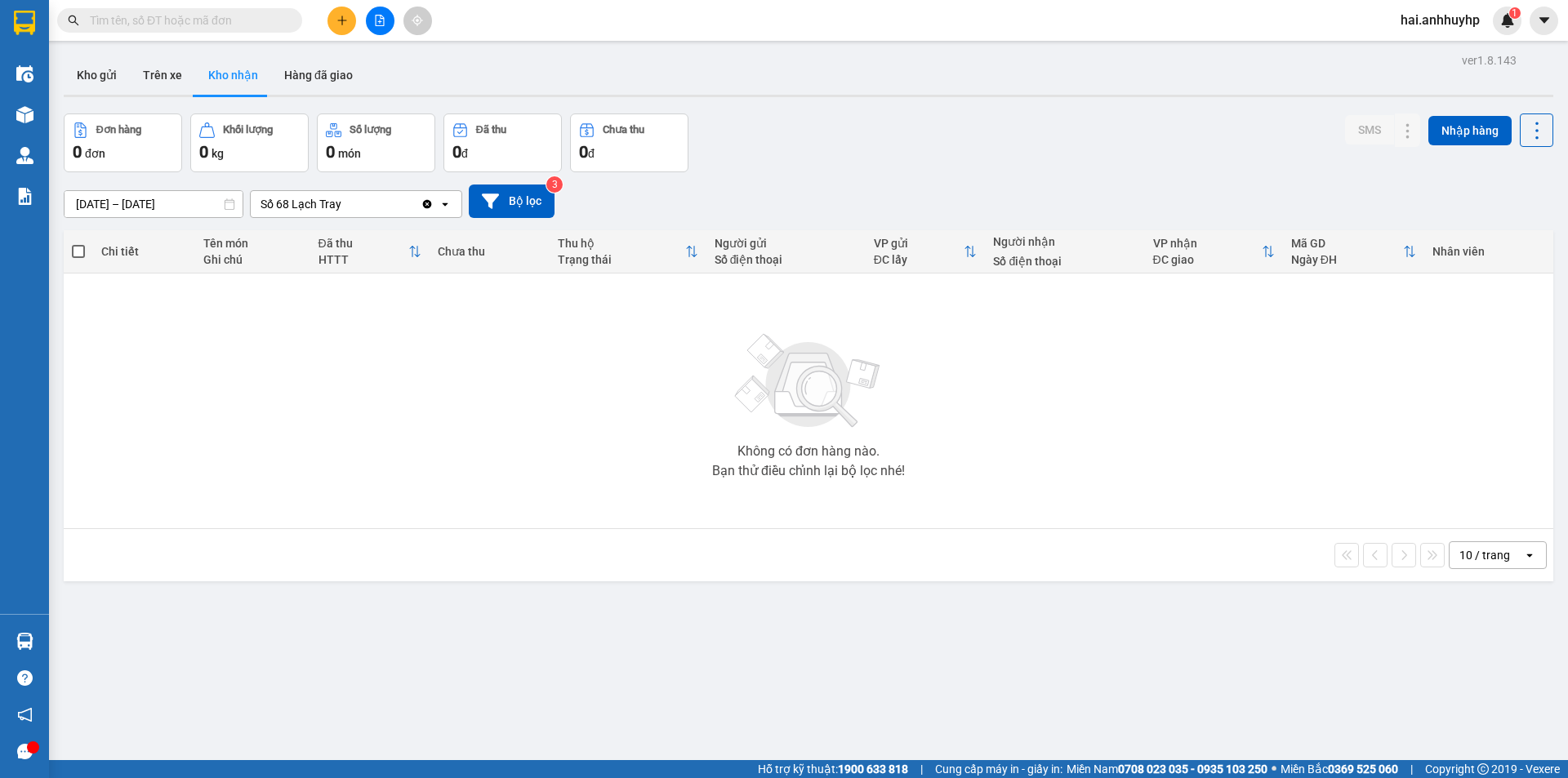
click at [166, 25] on input "text" at bounding box center [186, 20] width 193 height 18
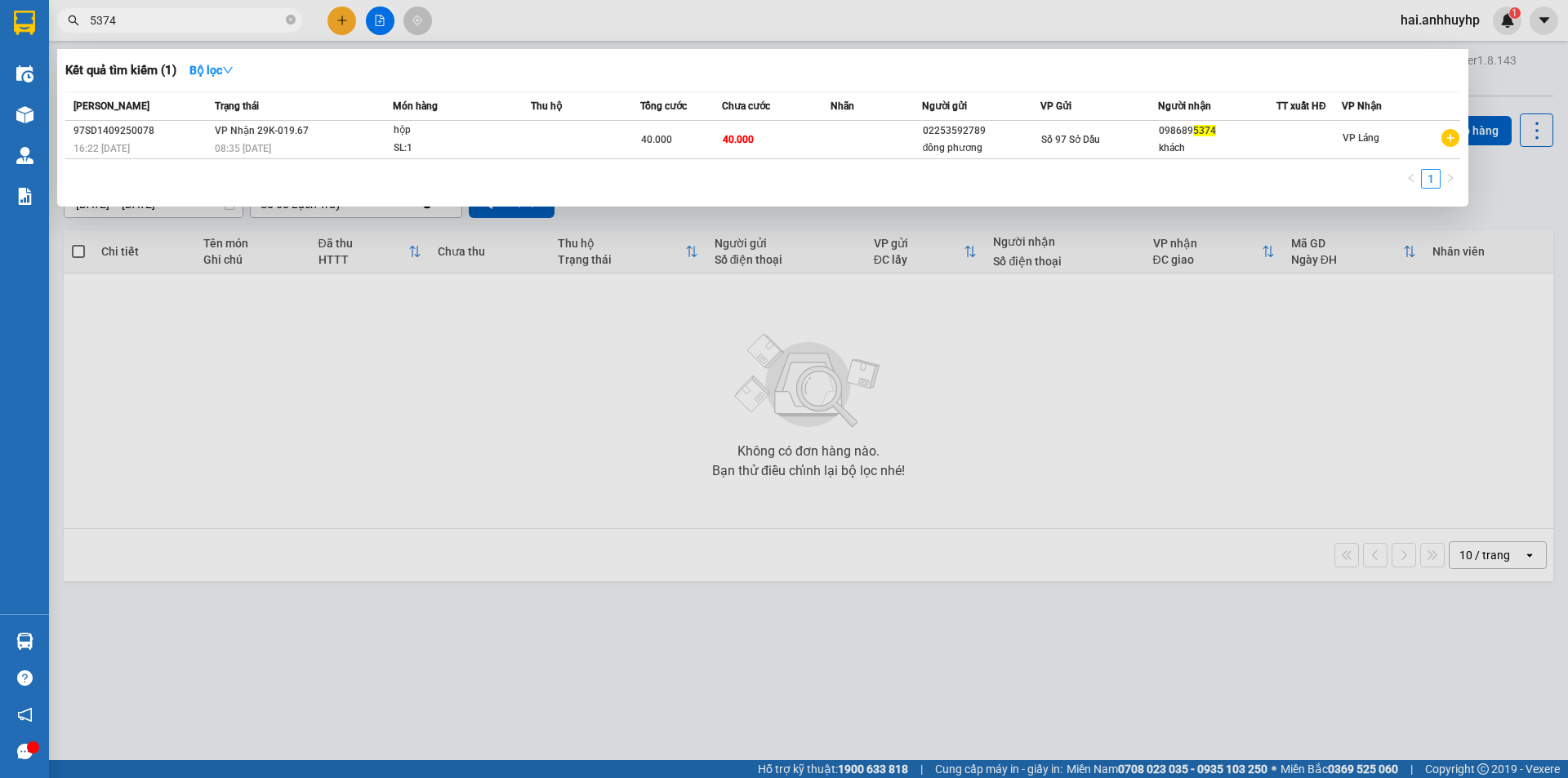
type input "5374"
click at [945, 261] on div at bounding box center [784, 389] width 1568 height 778
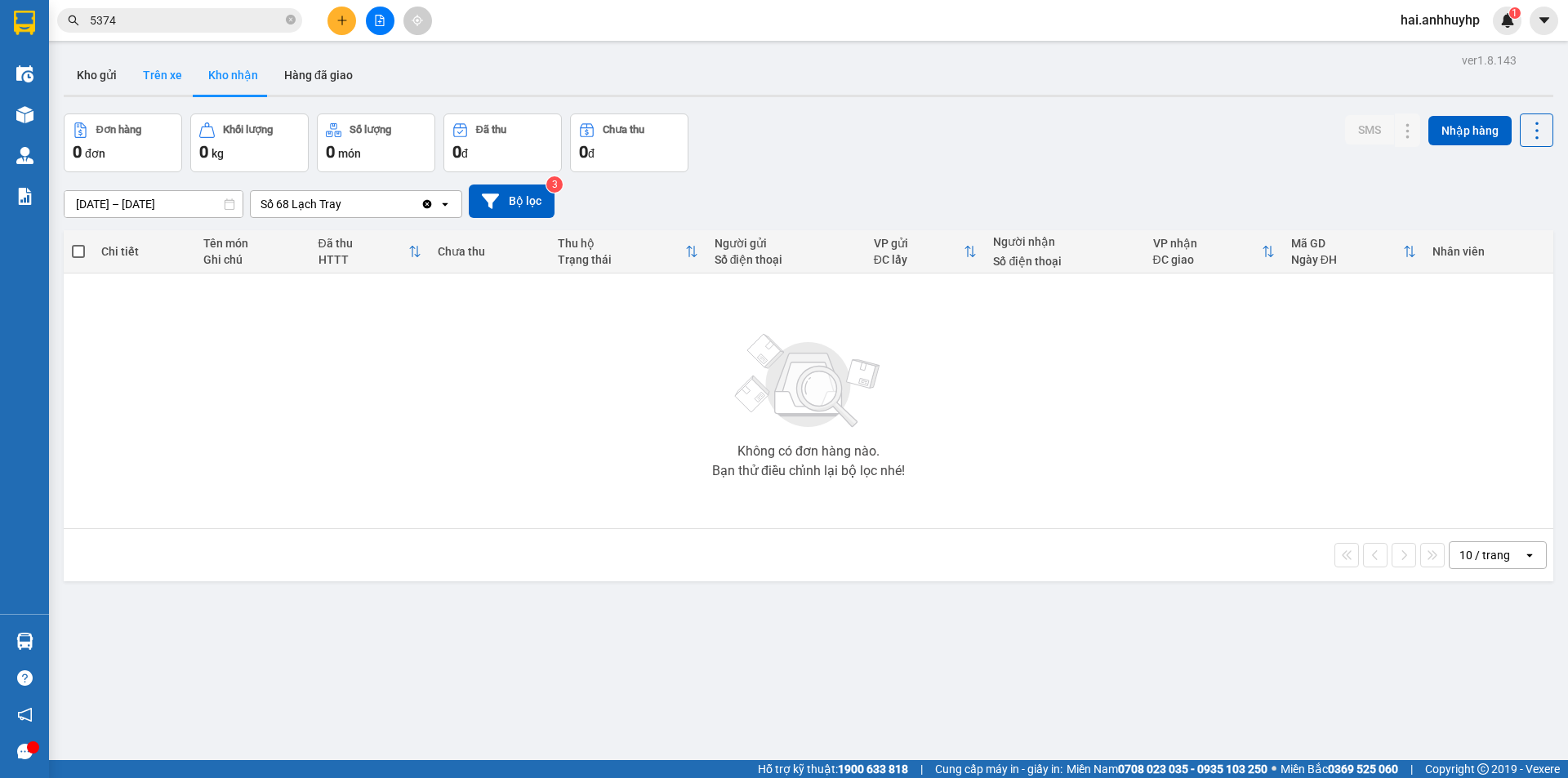
drag, startPoint x: 209, startPoint y: 70, endPoint x: 181, endPoint y: 71, distance: 28.0
click at [208, 70] on button "Kho nhận" at bounding box center [233, 75] width 76 height 40
click at [170, 73] on button "Trên xe" at bounding box center [162, 75] width 65 height 40
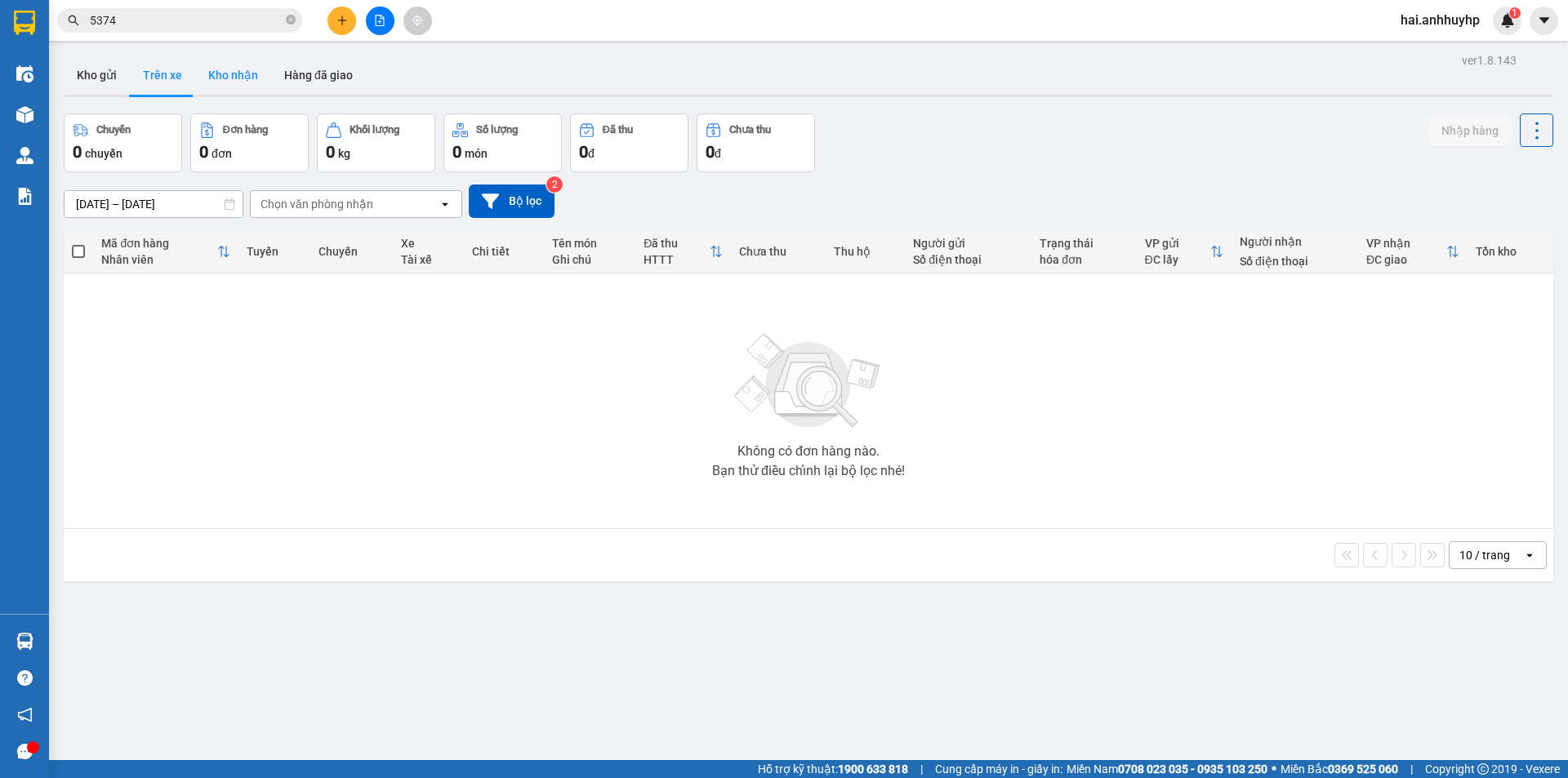
click at [226, 79] on button "Kho nhận" at bounding box center [233, 75] width 76 height 40
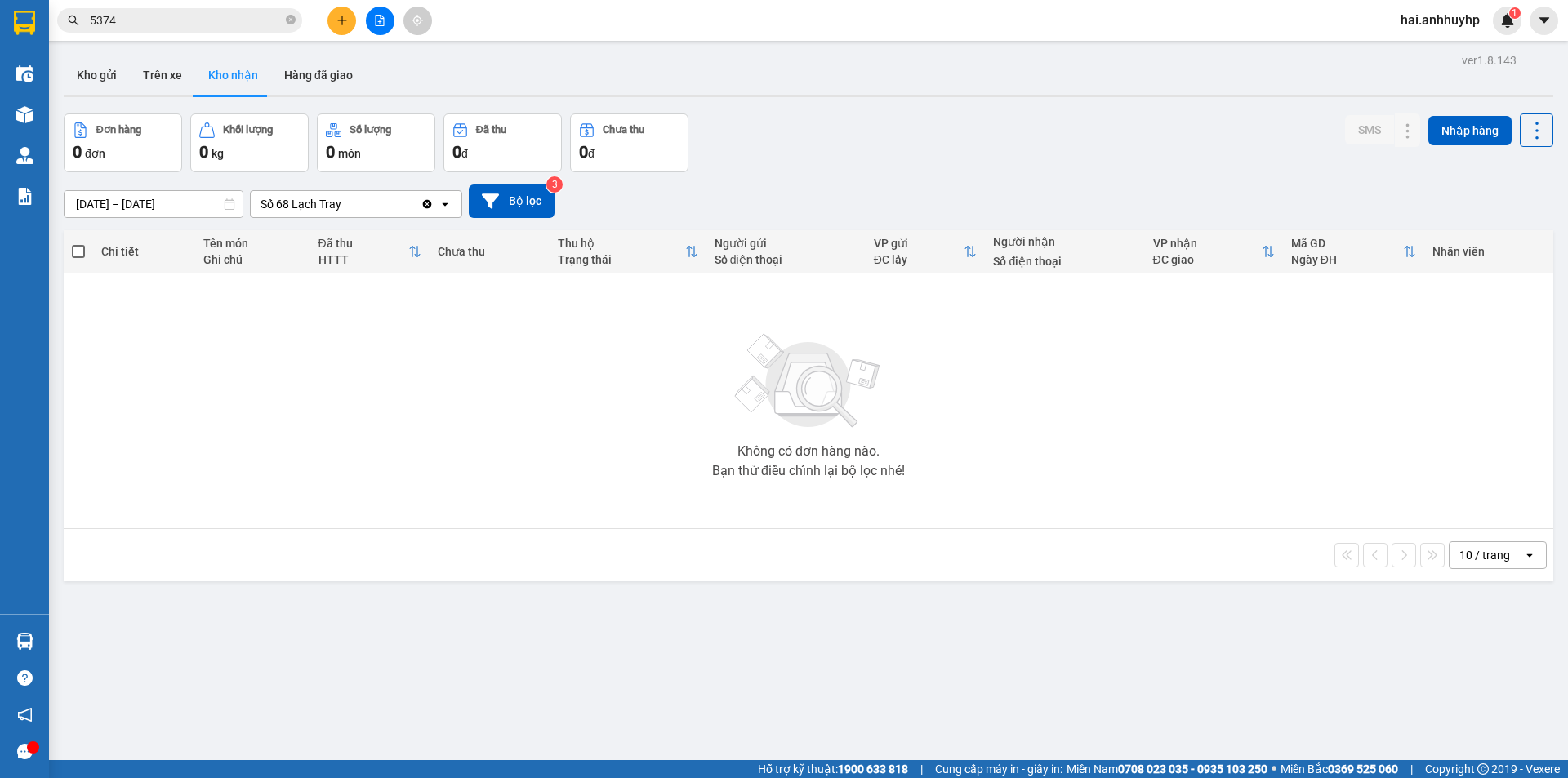
click at [427, 202] on icon "Clear value" at bounding box center [428, 204] width 9 height 9
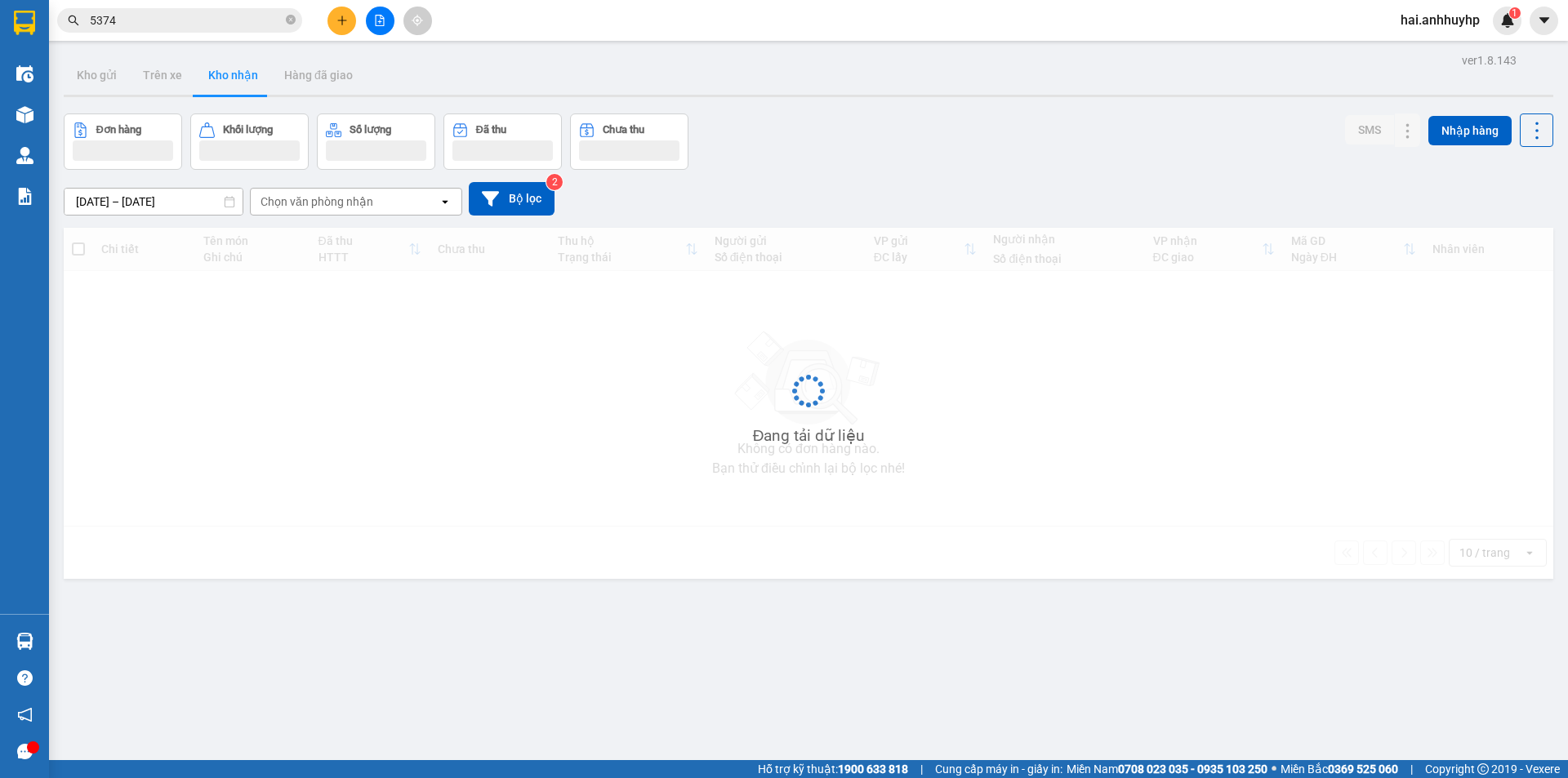
click at [349, 206] on div "Chọn văn phòng nhận" at bounding box center [317, 202] width 113 height 16
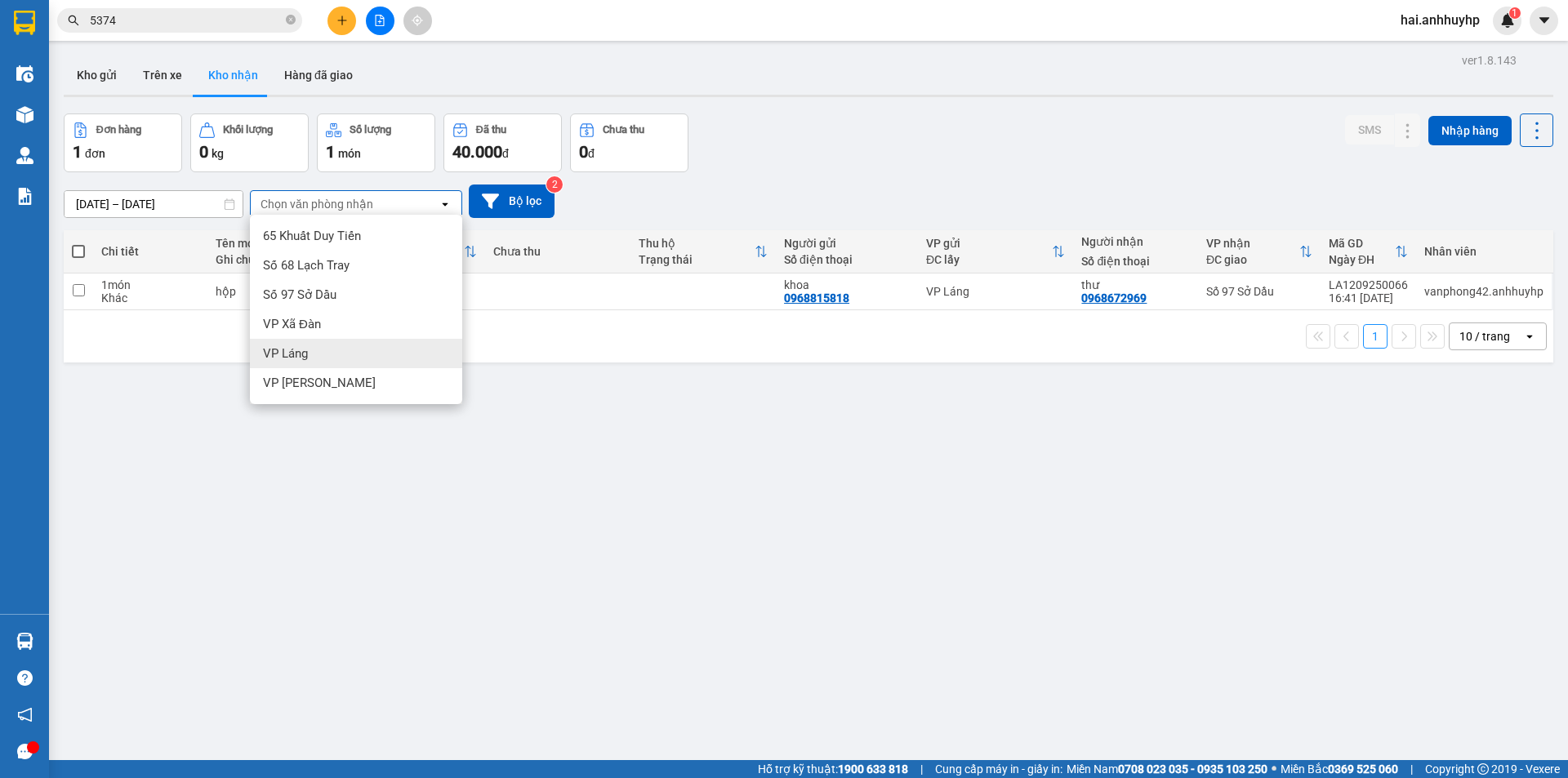
click at [311, 348] on div "VP Láng" at bounding box center [355, 353] width 212 height 29
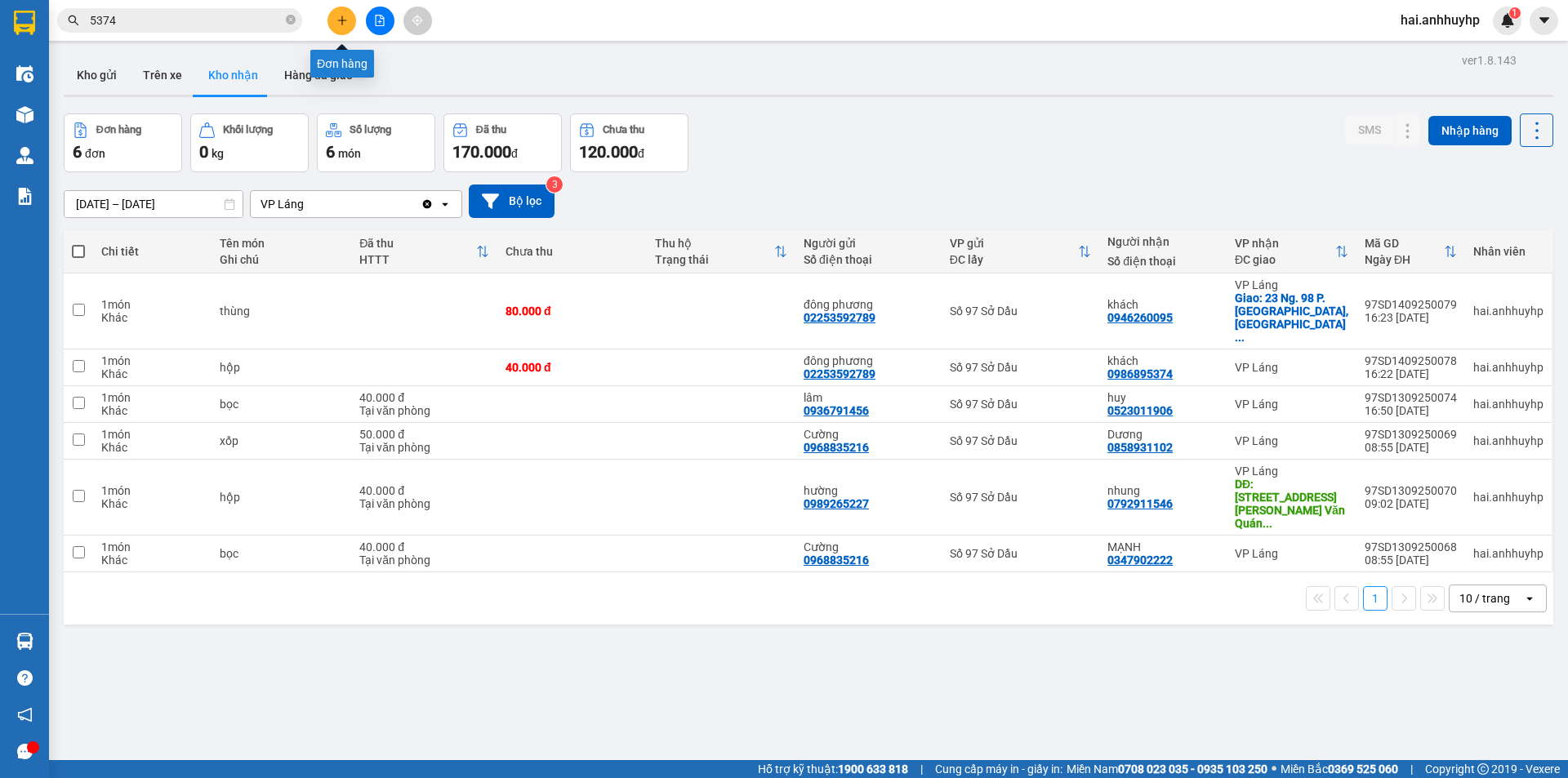
click at [346, 23] on icon "plus" at bounding box center [342, 21] width 11 height 11
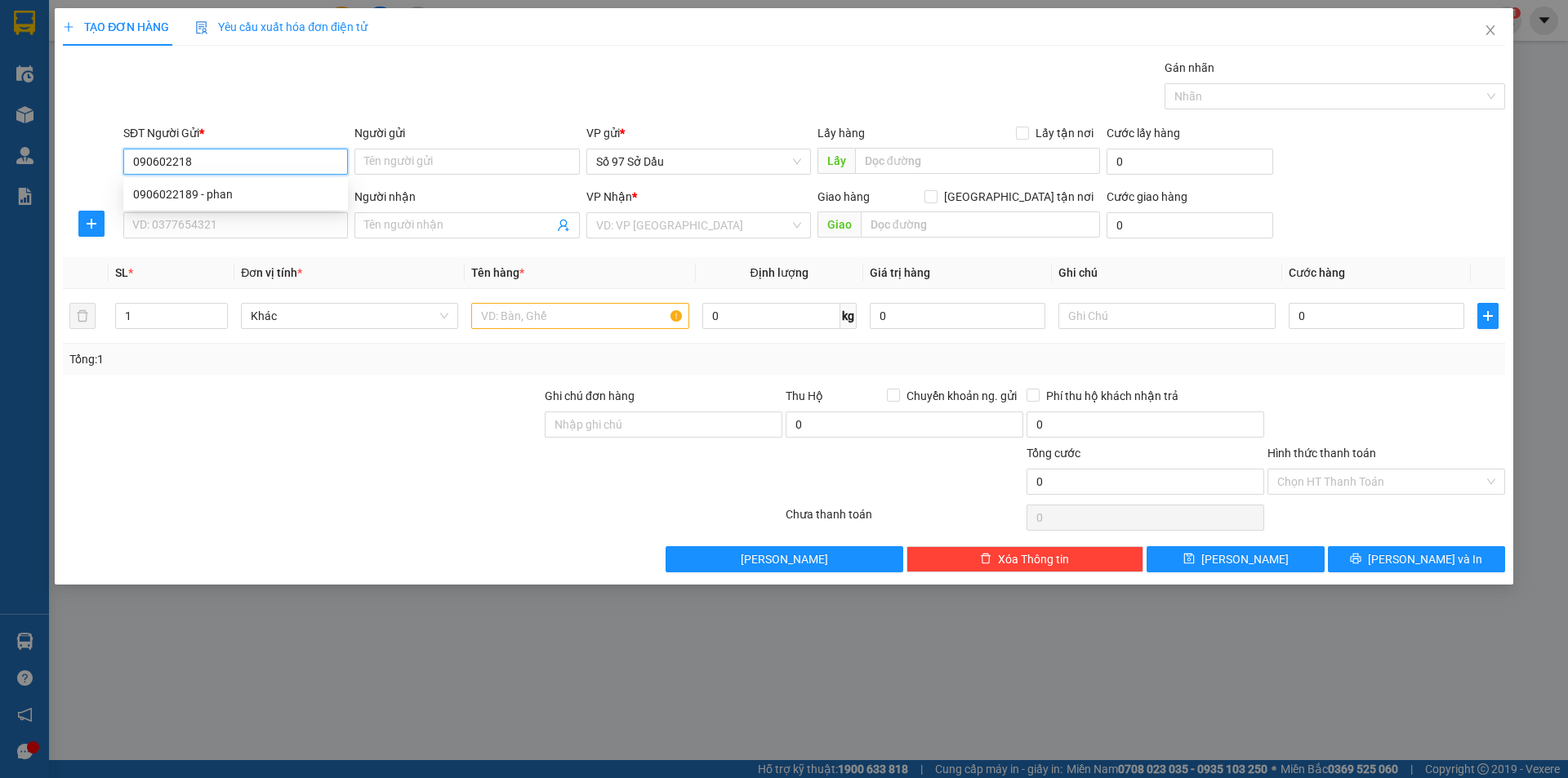
type input "0906022189"
click at [224, 189] on div "0906022189 - phan" at bounding box center [235, 194] width 205 height 18
type input "phan"
type input "0906022189"
click at [237, 232] on input "SĐT Người Nhận *" at bounding box center [235, 225] width 224 height 26
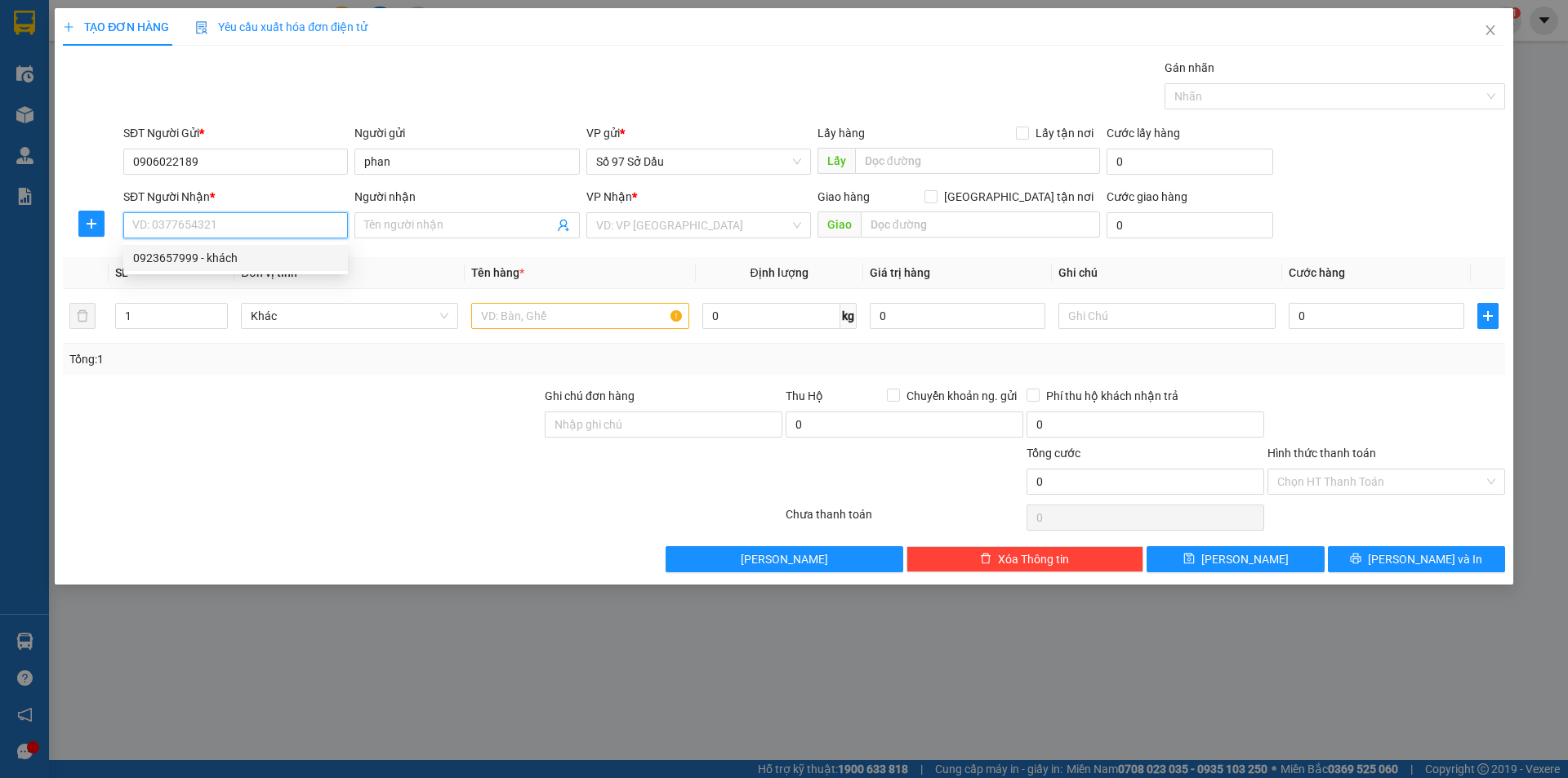
click at [226, 256] on div "0923657999 - khách" at bounding box center [235, 257] width 205 height 18
type input "0923657999"
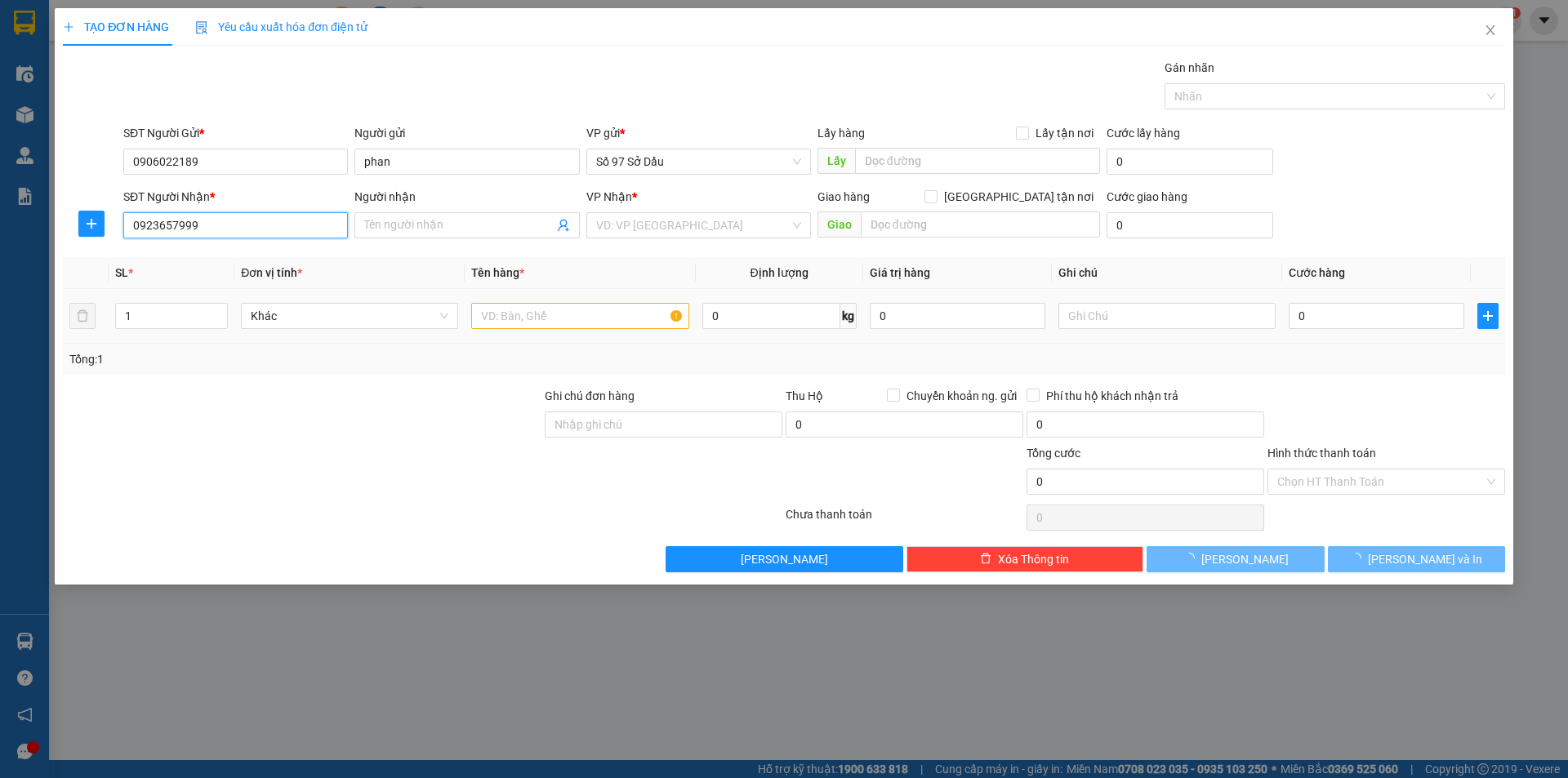
type input "khách"
checkbox input "true"
type input "N6 Mipec City View, Unnamed Road, Kiến Hưng, Hà Đông, Hà Nội, Việt Nam"
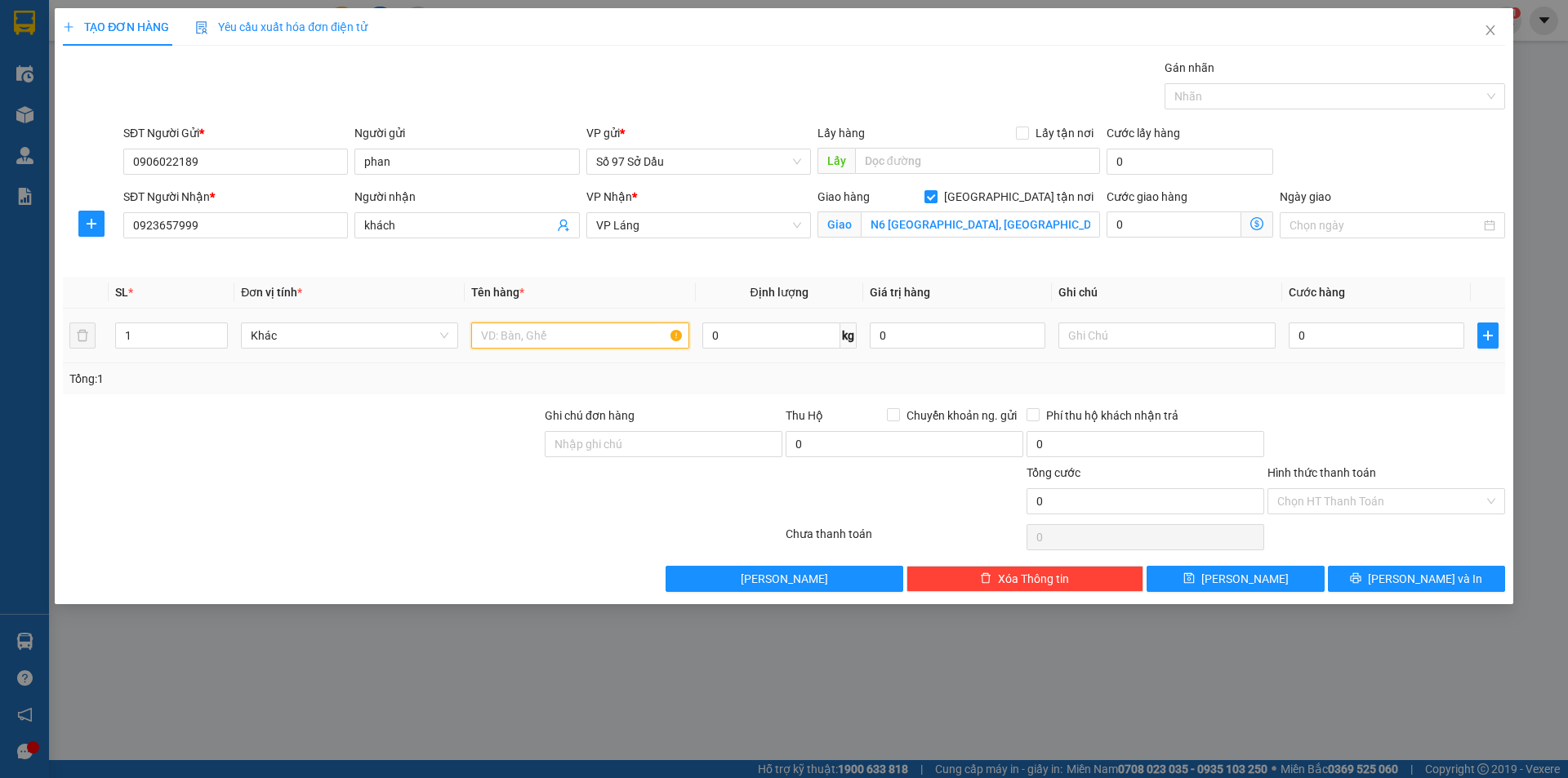
click at [581, 333] on input "text" at bounding box center [579, 336] width 218 height 26
type input "thùng xốp"
click at [1259, 224] on icon "dollar-circle" at bounding box center [1257, 224] width 13 height 13
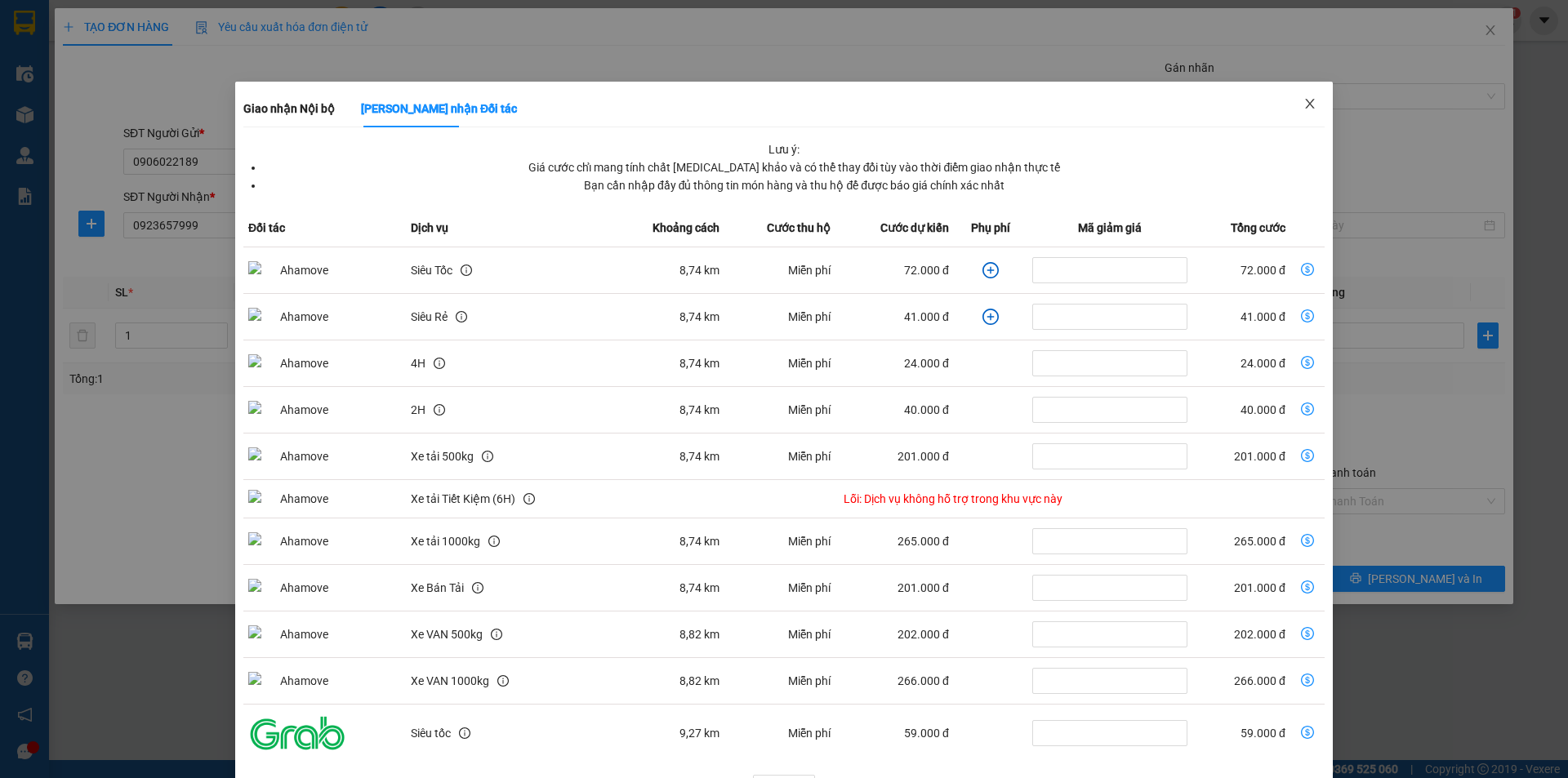
click at [1309, 107] on span "Close" at bounding box center [1310, 105] width 46 height 46
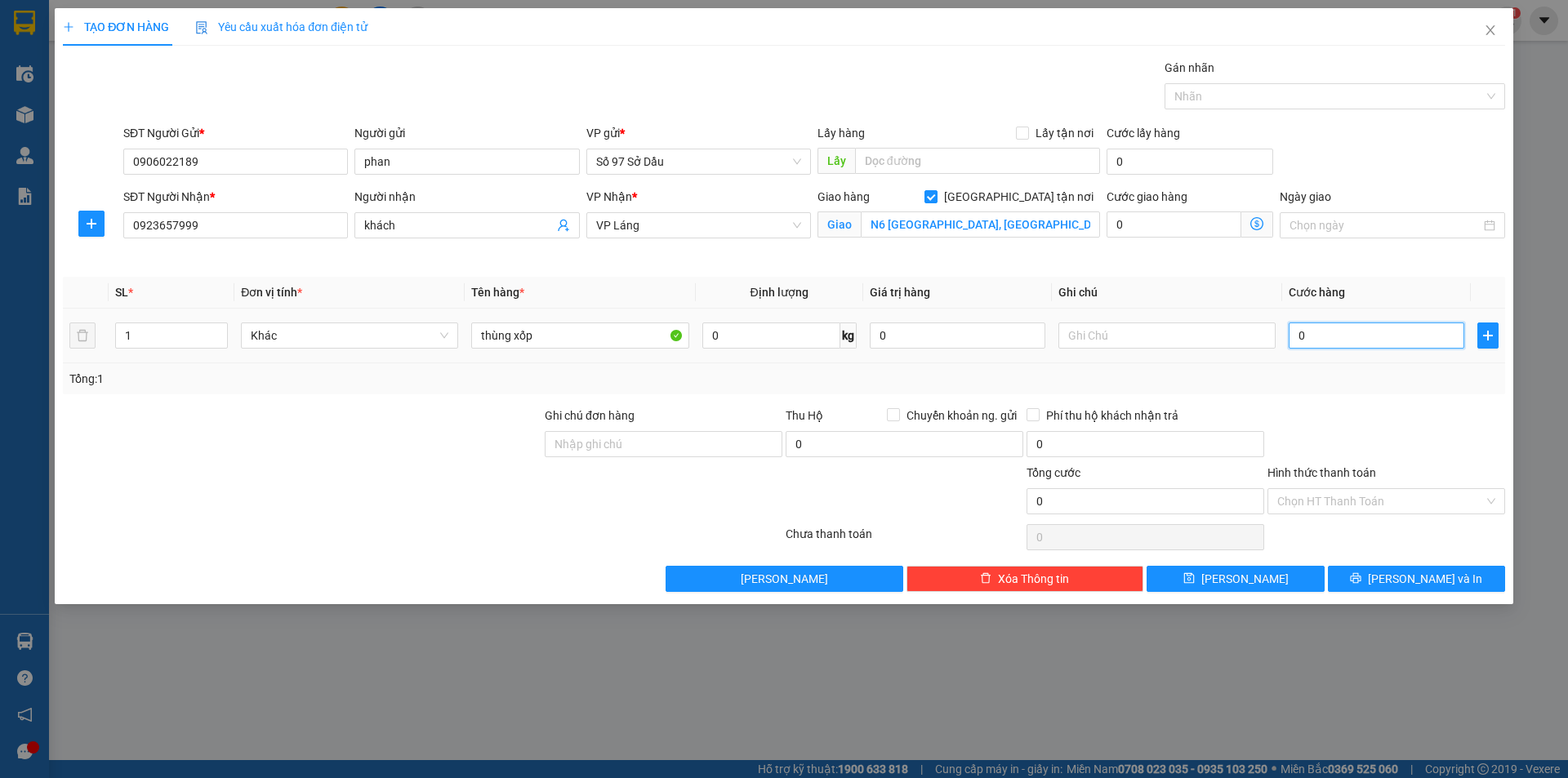
click at [1398, 335] on input "0" at bounding box center [1376, 336] width 175 height 26
type input "1"
type input "13"
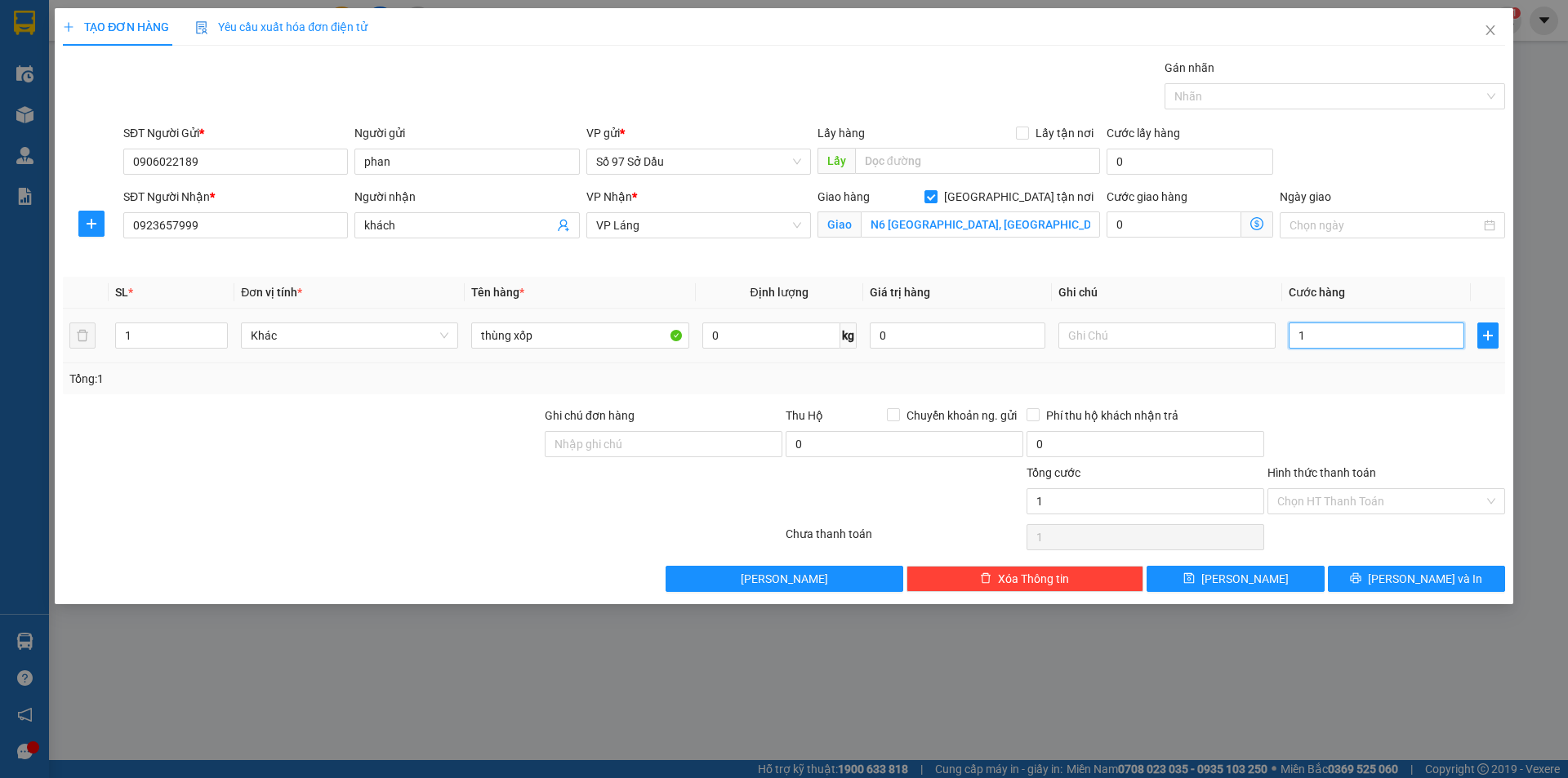
type input "13"
type input "130"
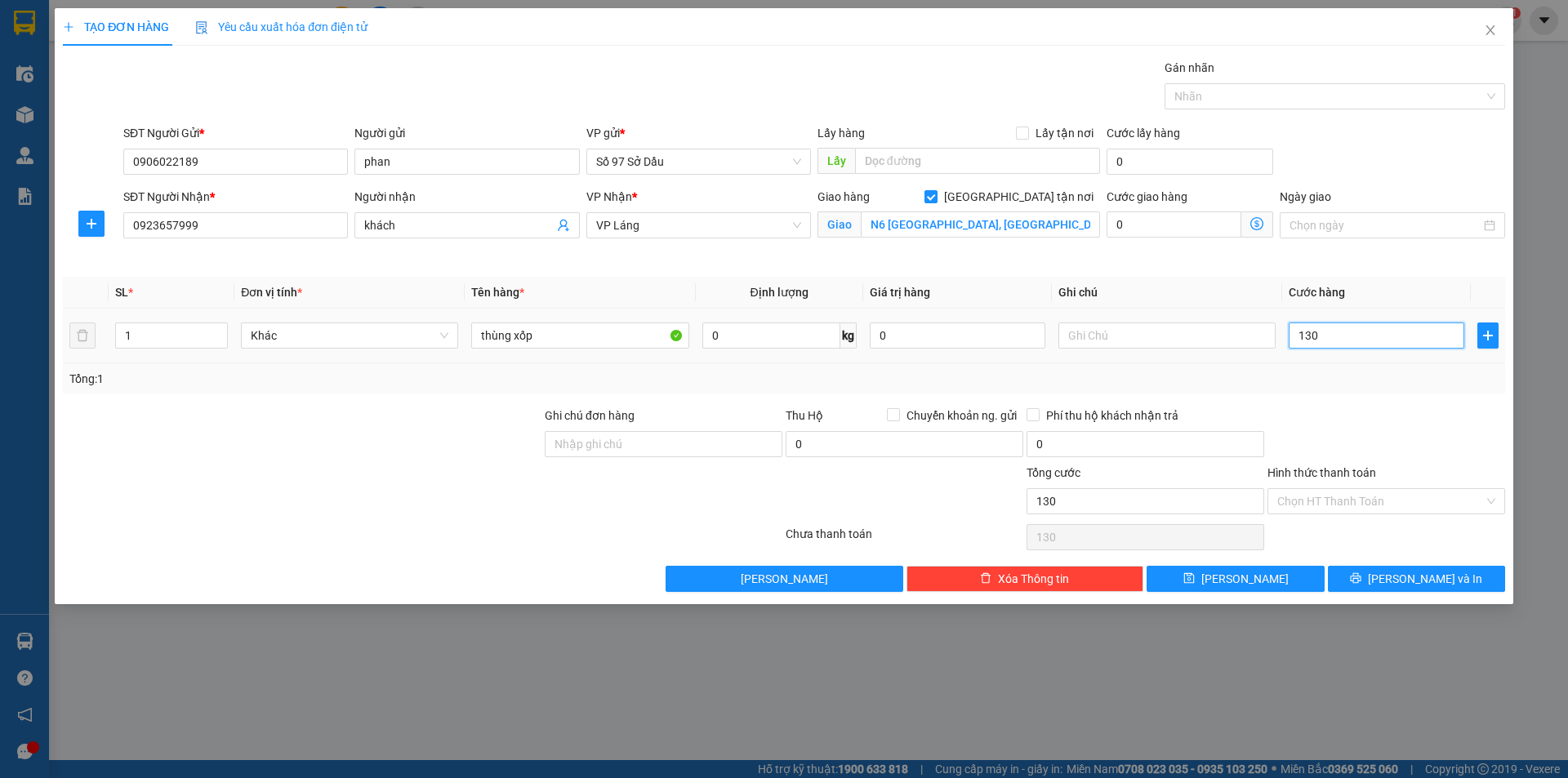
type input "1.300"
type input "13.000"
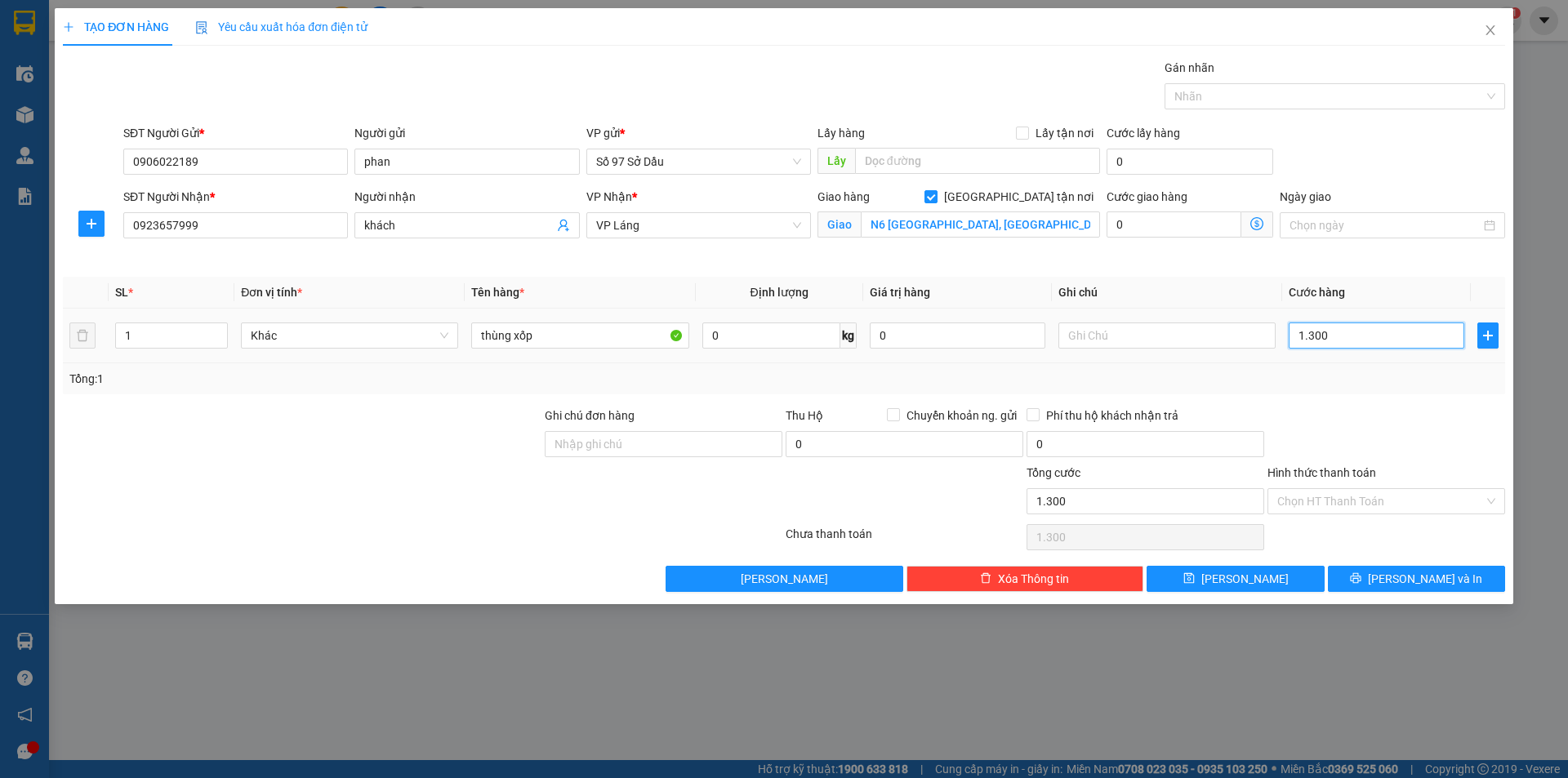
type input "13.000"
type input "130.000"
type input "0"
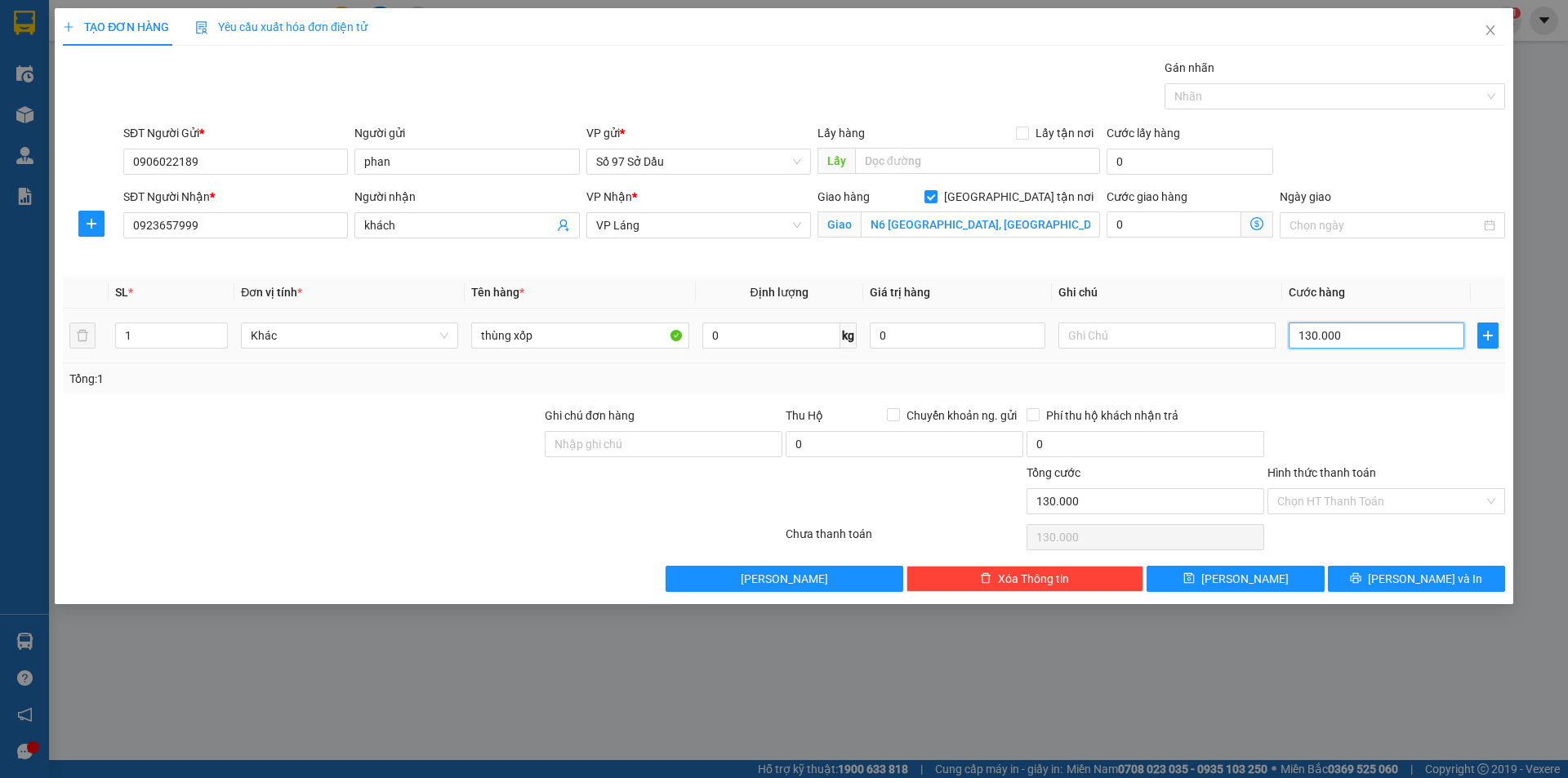
type input "0"
type input "01"
type input "1"
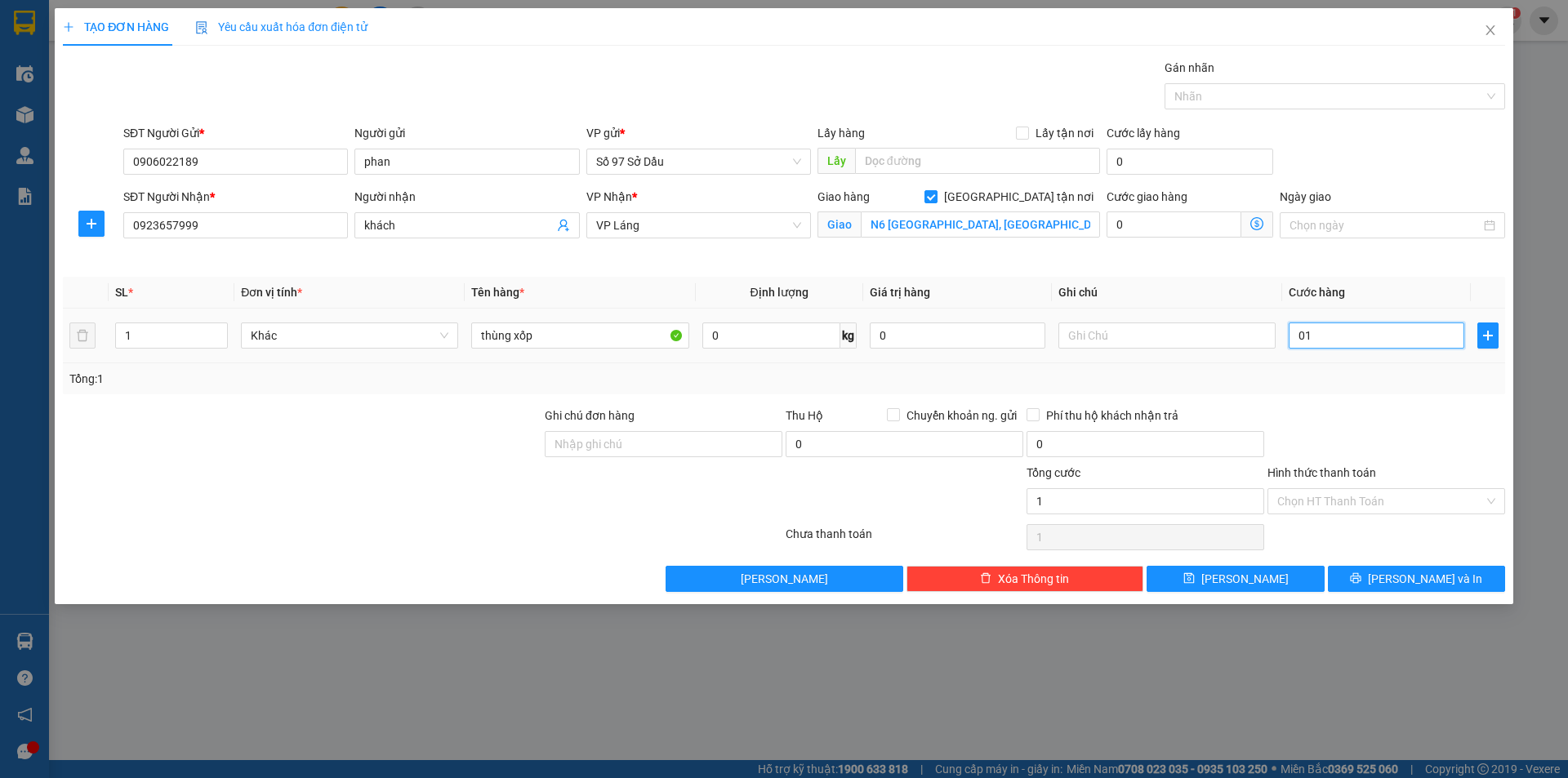
type input "012"
type input "12"
type input "0.120"
type input "120"
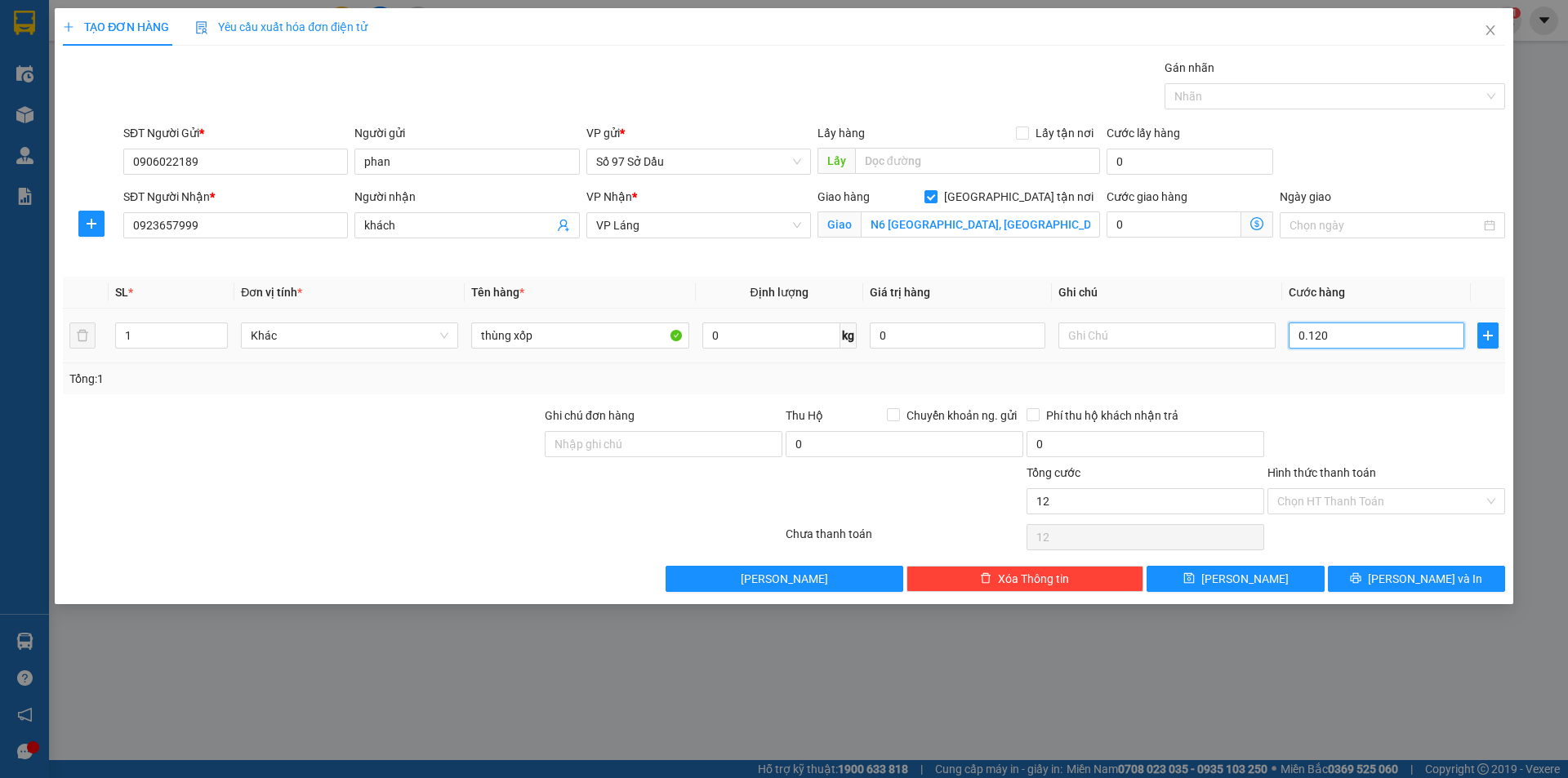
type input "120"
type input "01.200"
type input "1.200"
type input "012.000"
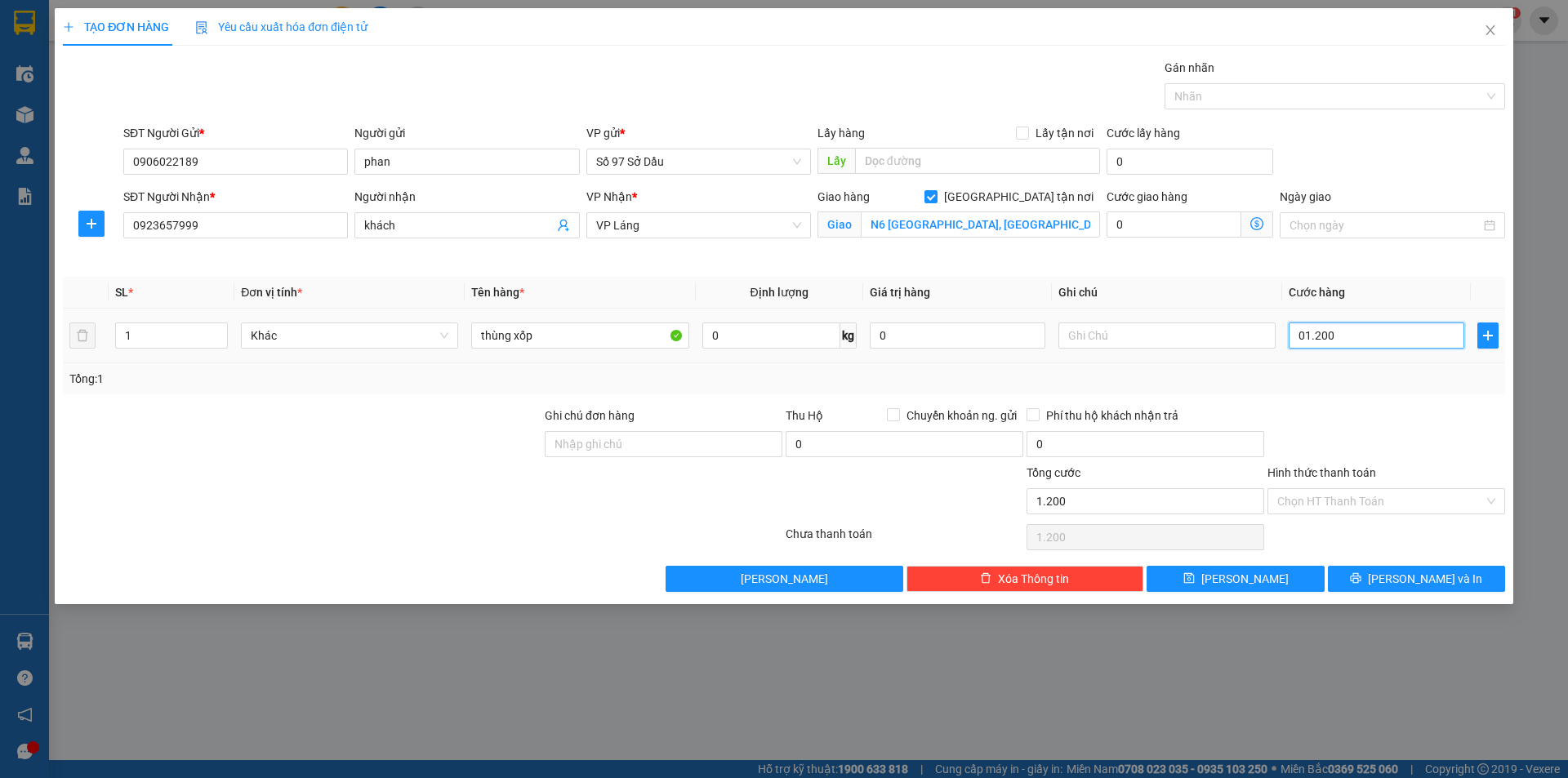
type input "12.000"
type input "0.120.000"
type input "120.000"
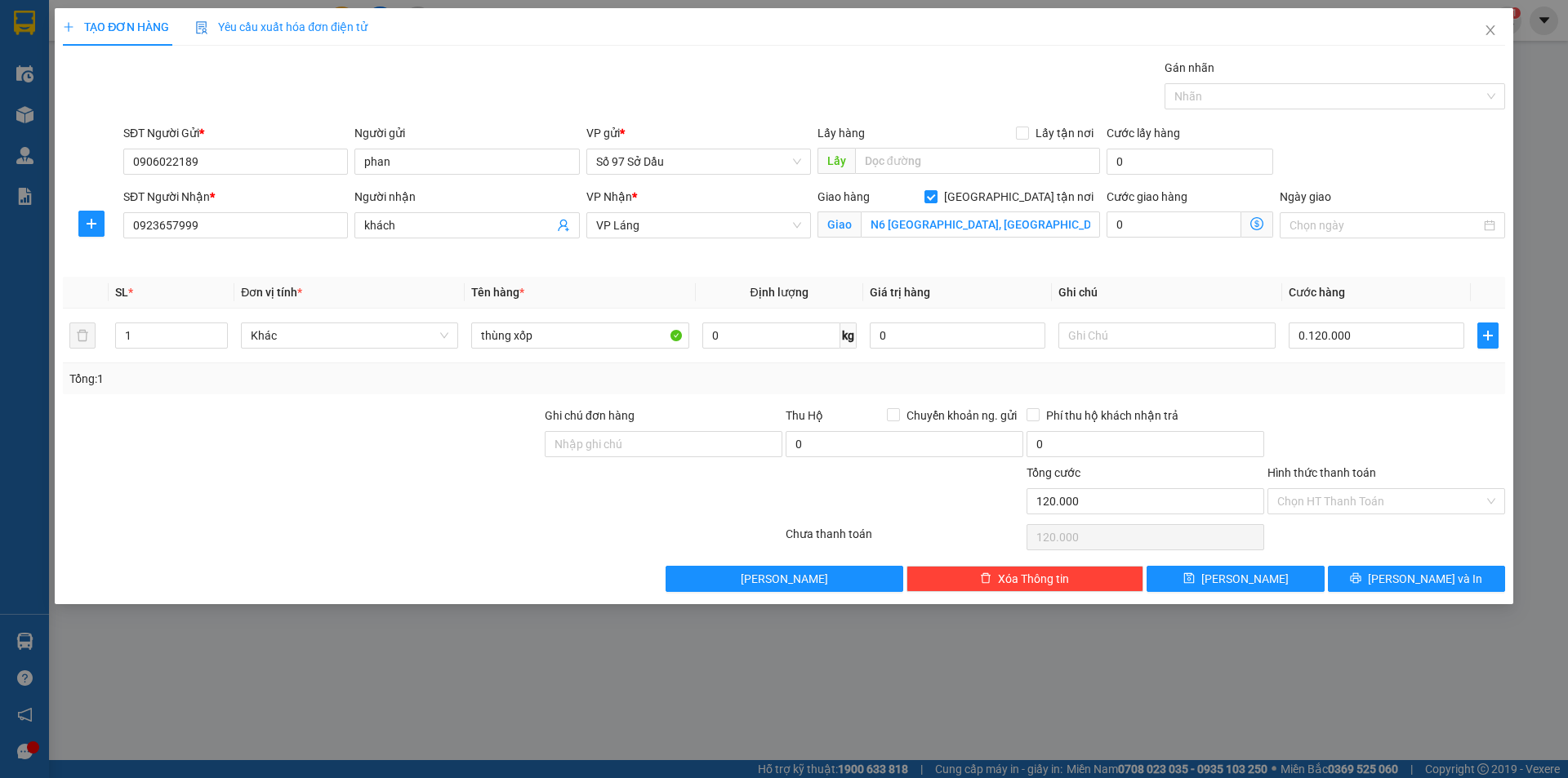
click at [1423, 517] on div "Hình thức thanh toán Chọn HT Thanh Toán" at bounding box center [1386, 493] width 237 height 57
type input "120.000"
click at [1422, 513] on input "Hình thức thanh toán" at bounding box center [1380, 501] width 206 height 24
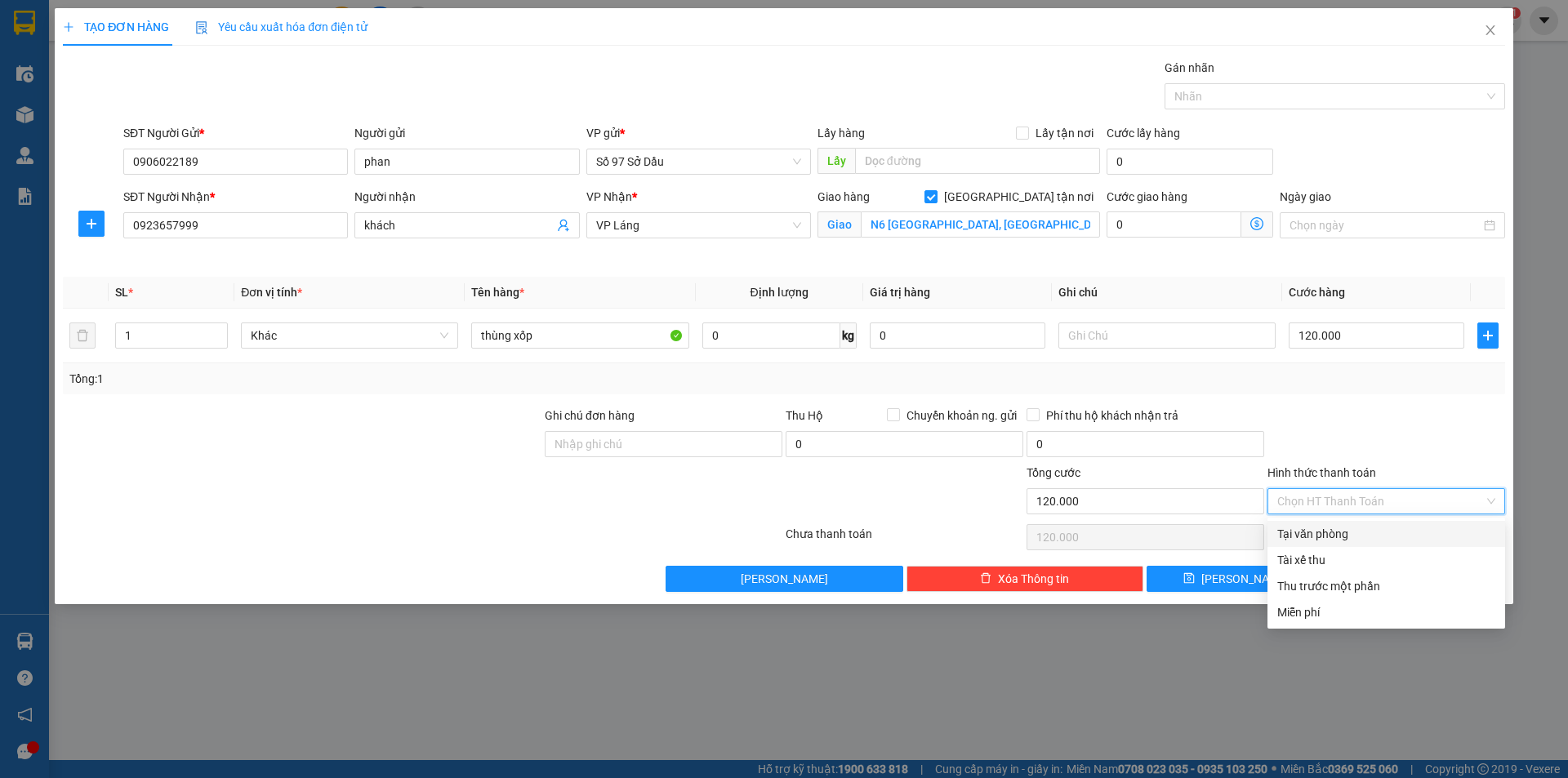
click at [1350, 531] on div "Tại văn phòng" at bounding box center [1386, 534] width 218 height 18
type input "0"
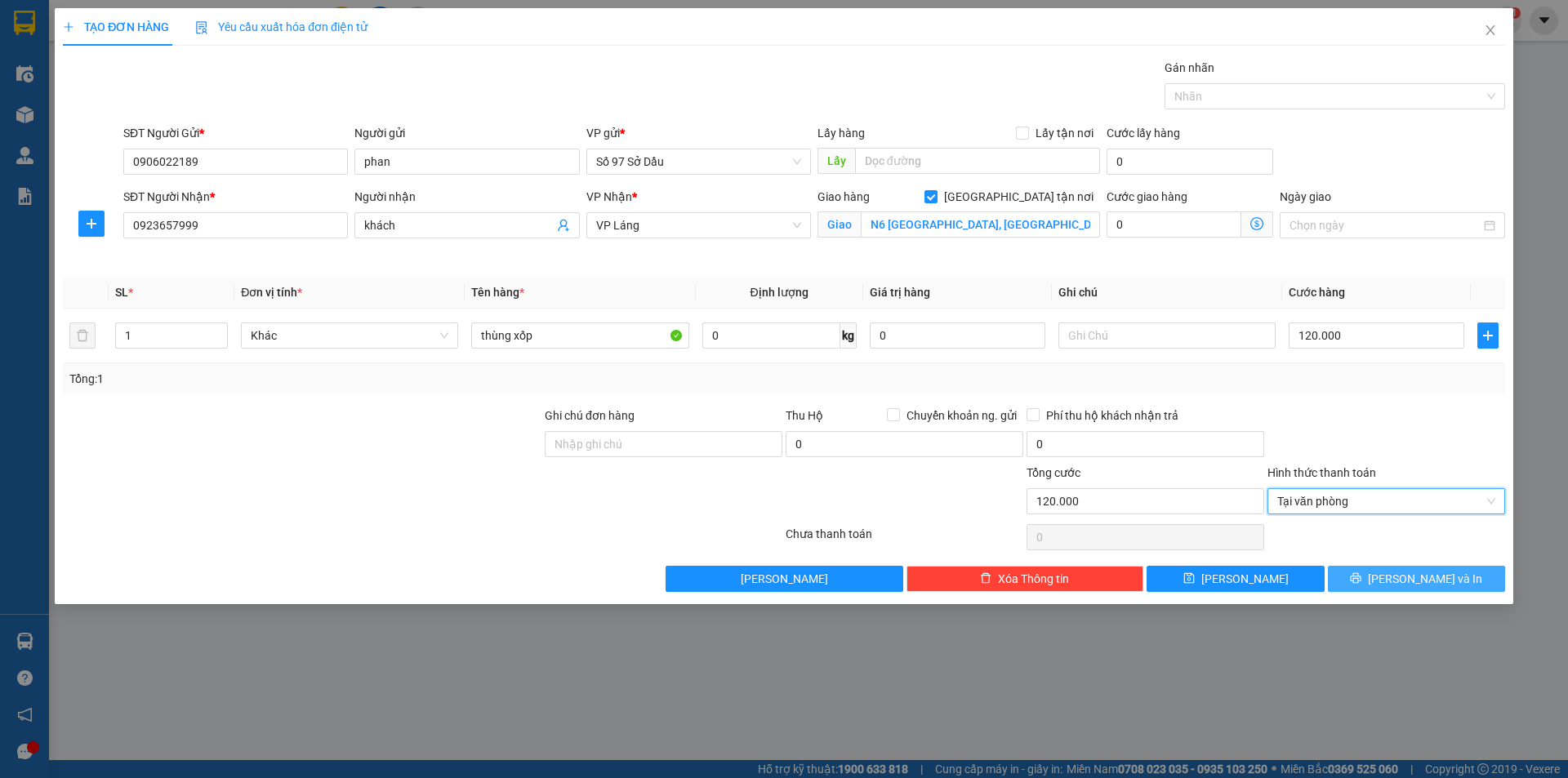
drag, startPoint x: 1403, startPoint y: 575, endPoint x: 1388, endPoint y: 573, distance: 15.1
click at [1403, 575] on span "Lưu và In" at bounding box center [1424, 578] width 114 height 18
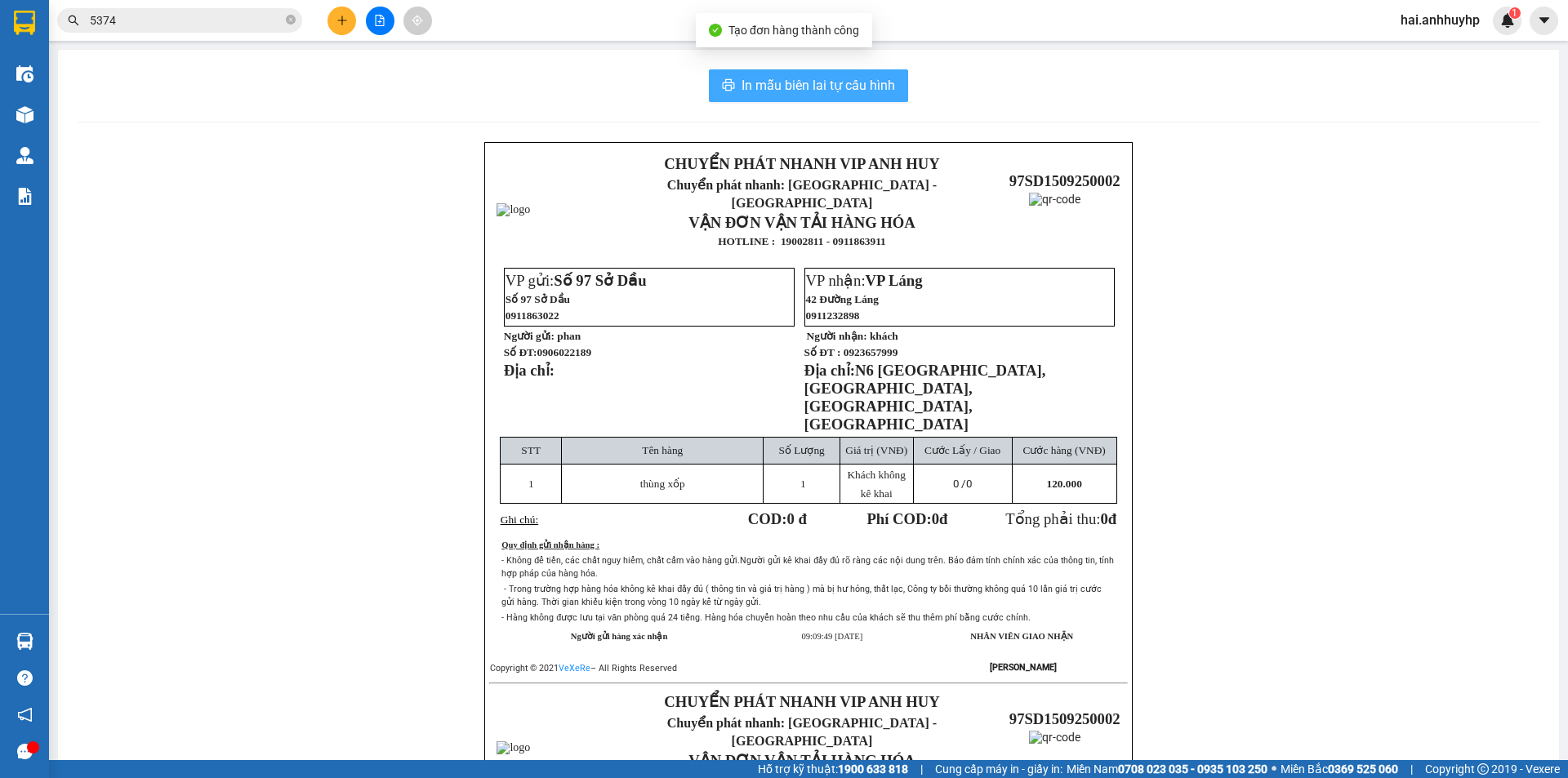
click at [765, 92] on span "In mẫu biên lai tự cấu hình" at bounding box center [817, 86] width 154 height 21
